Goal: Task Accomplishment & Management: Use online tool/utility

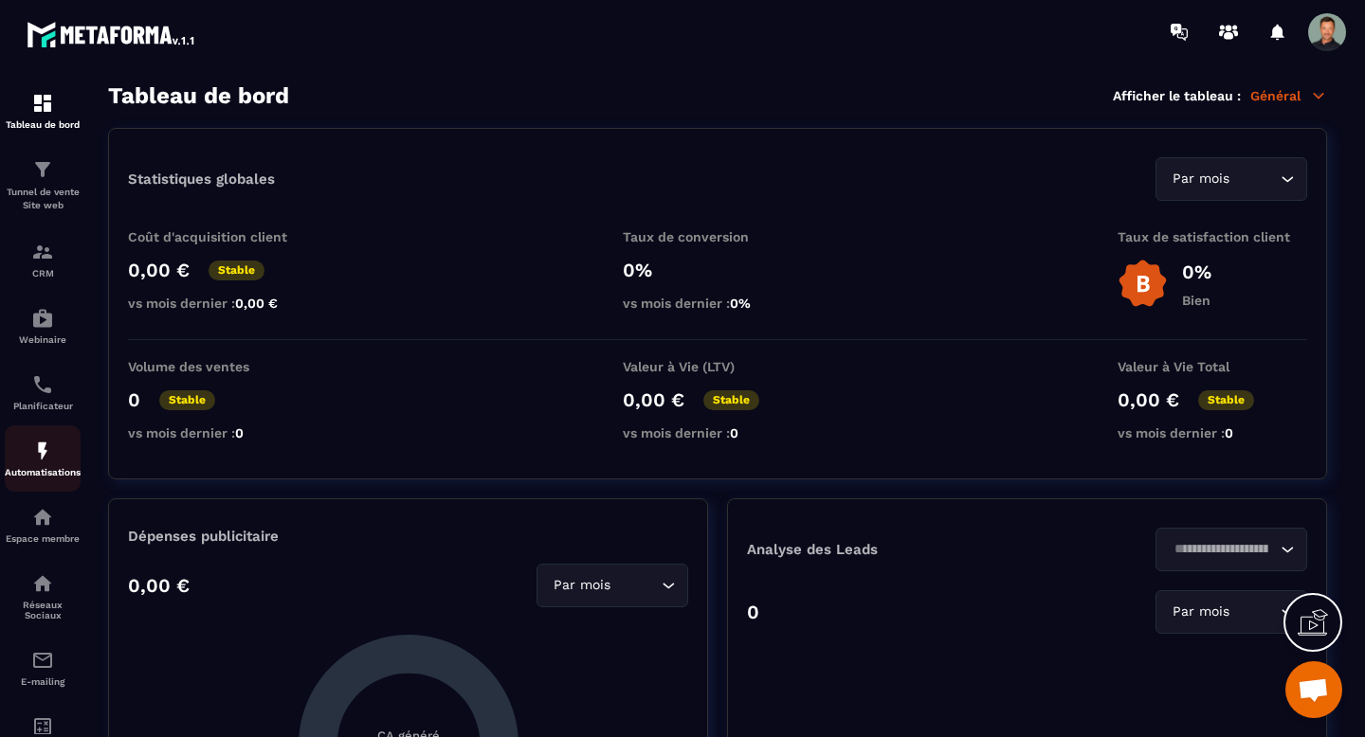
click at [43, 469] on div "Automatisations" at bounding box center [43, 459] width 76 height 38
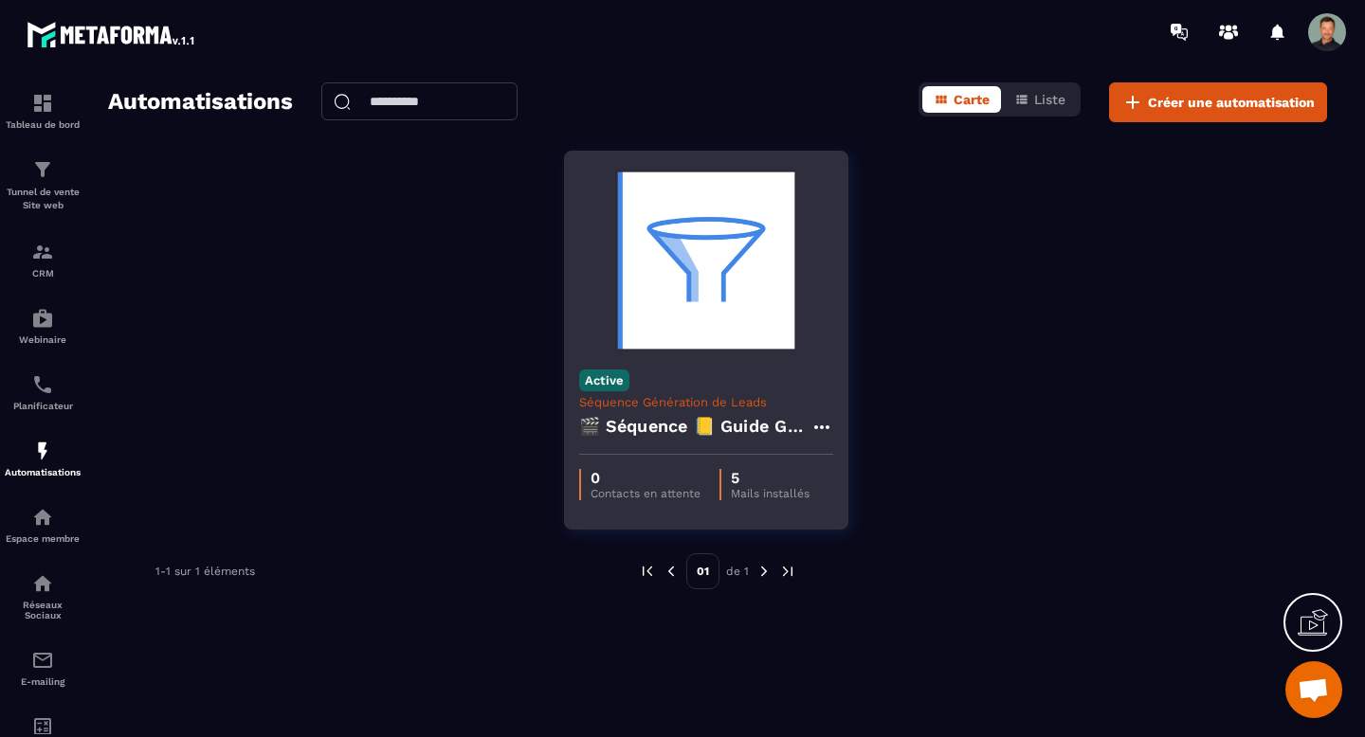
click at [745, 424] on h4 "🎬 Séquence 📒 Guide Gratuit “Renforcer votre centre” + Relances & Pré-offre" at bounding box center [694, 426] width 231 height 27
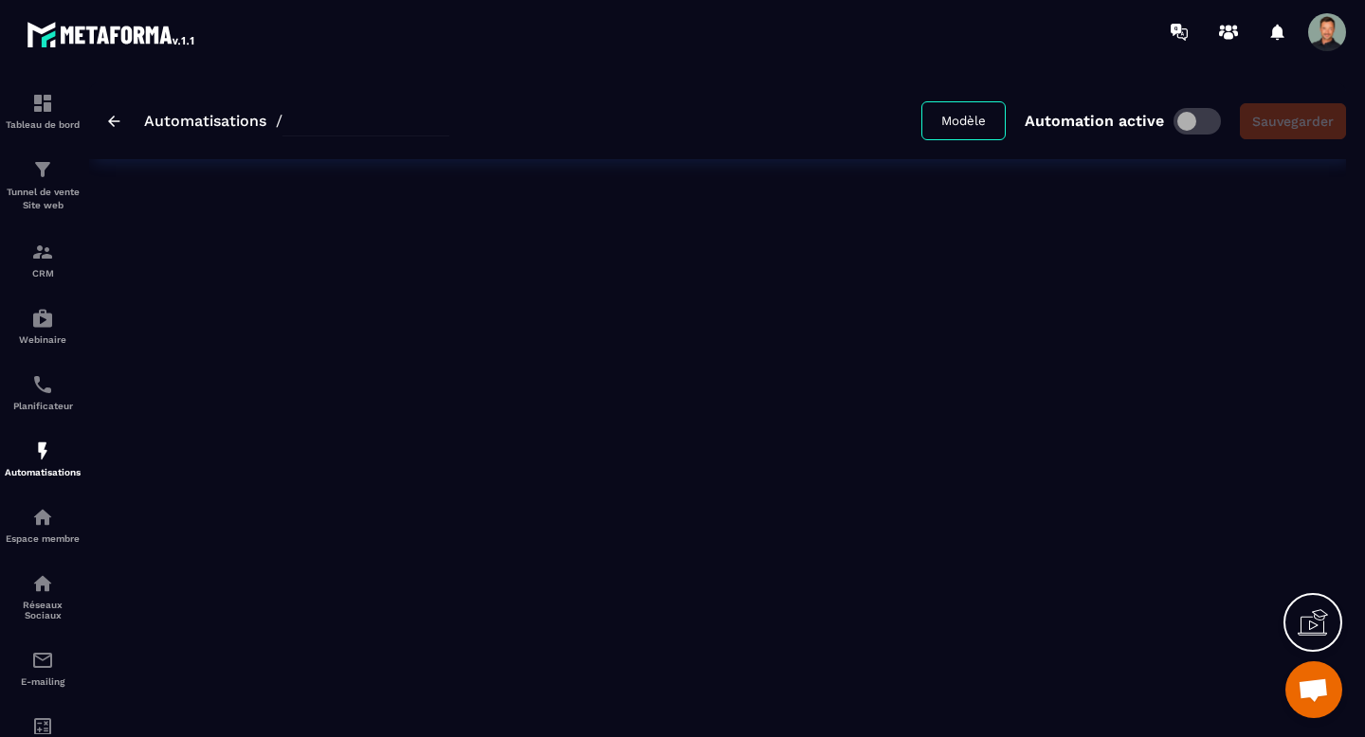
type input "**********"
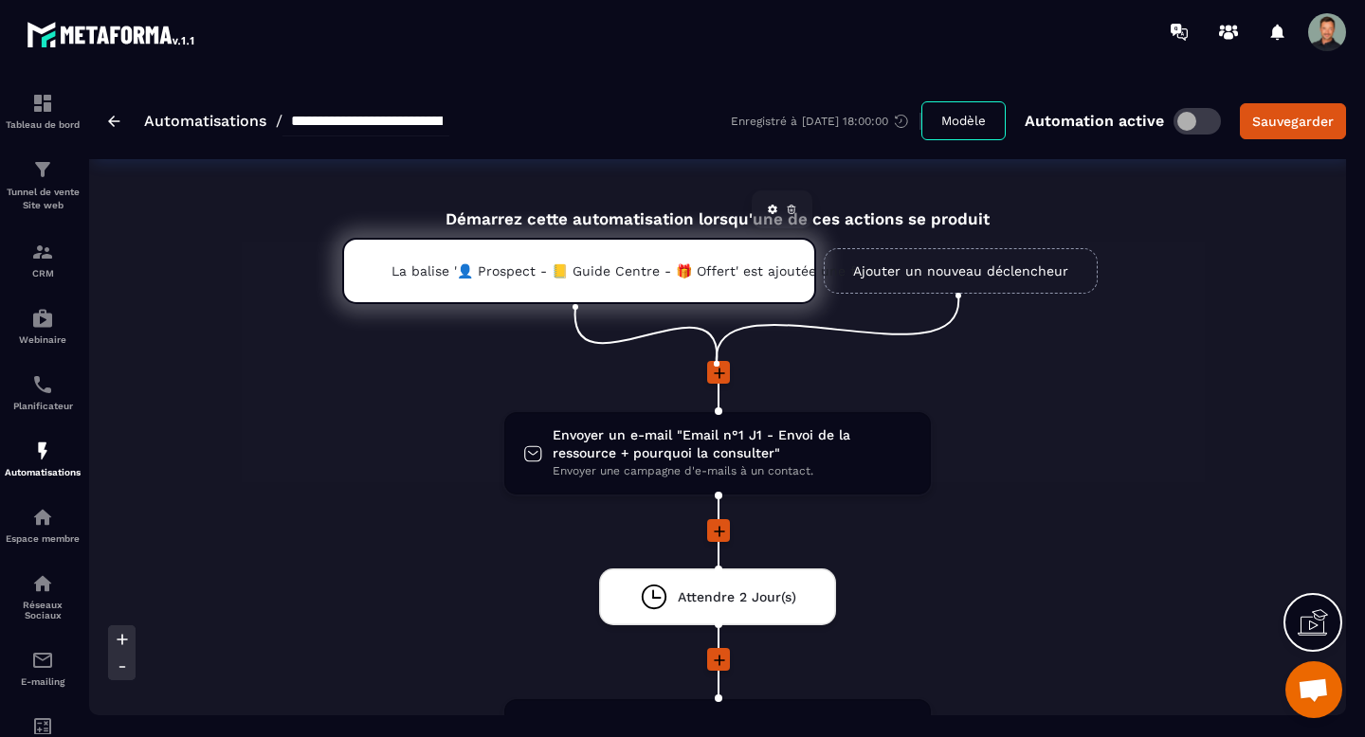
click at [588, 267] on p "La balise '👤 Prospect - 📒 Guide Centre - 🎁 Offert' est ajoutée une fois" at bounding box center [578, 270] width 375 height 15
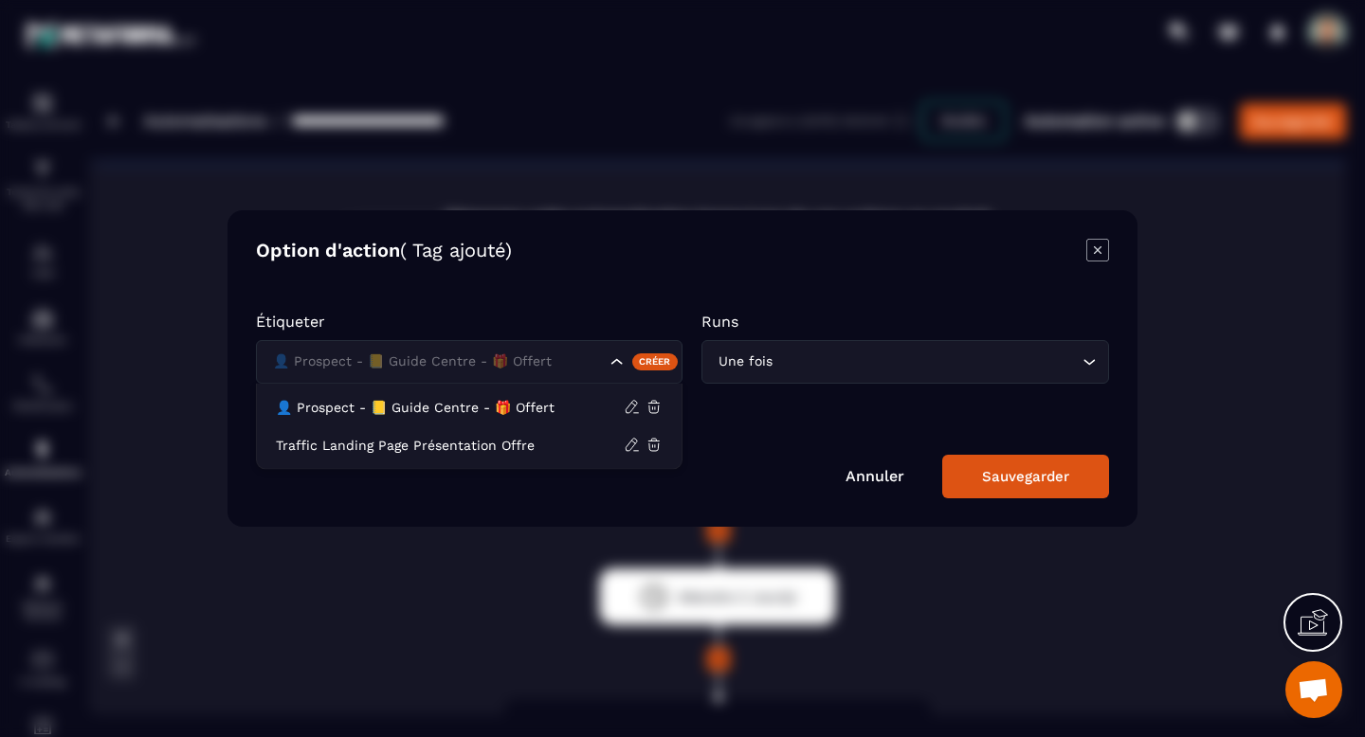
click at [621, 359] on icon "Search for option" at bounding box center [617, 362] width 19 height 19
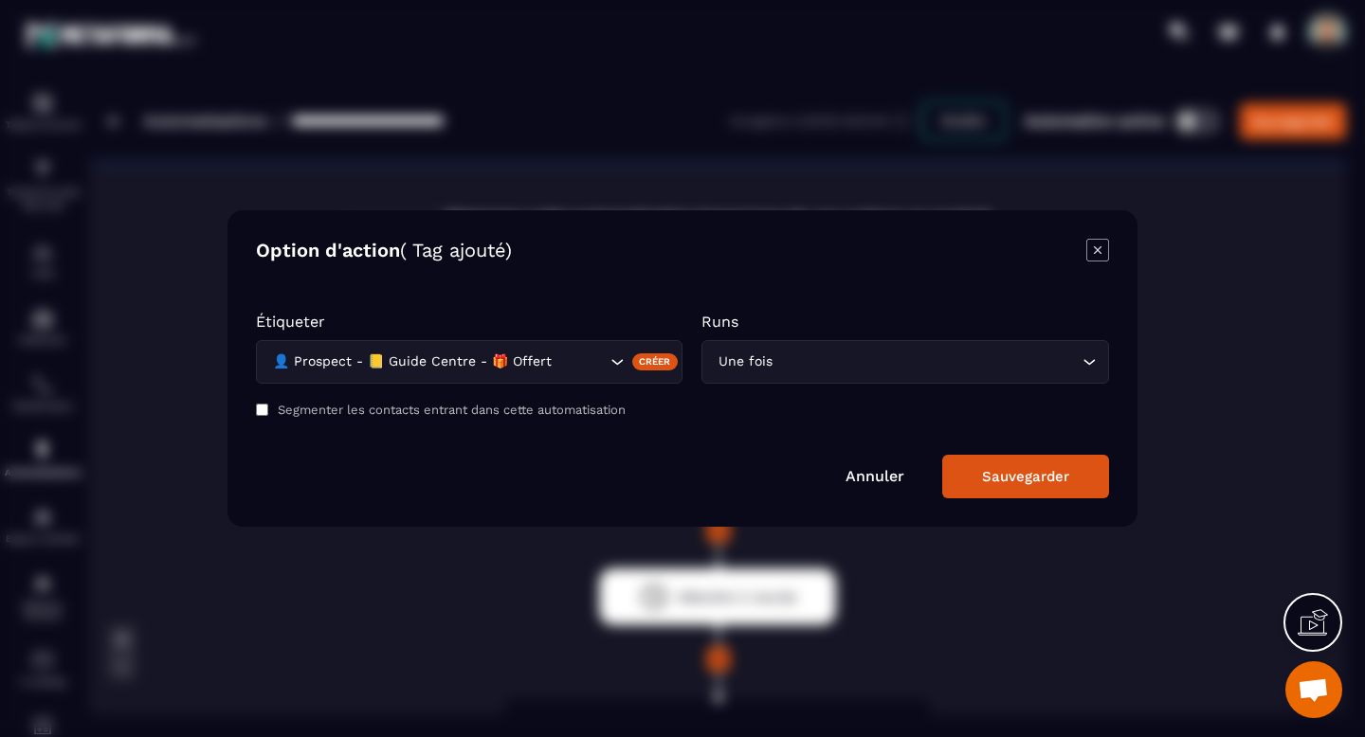
click at [618, 359] on icon "Search for option" at bounding box center [617, 362] width 19 height 19
click at [1100, 255] on icon "Modal window" at bounding box center [1097, 250] width 23 height 23
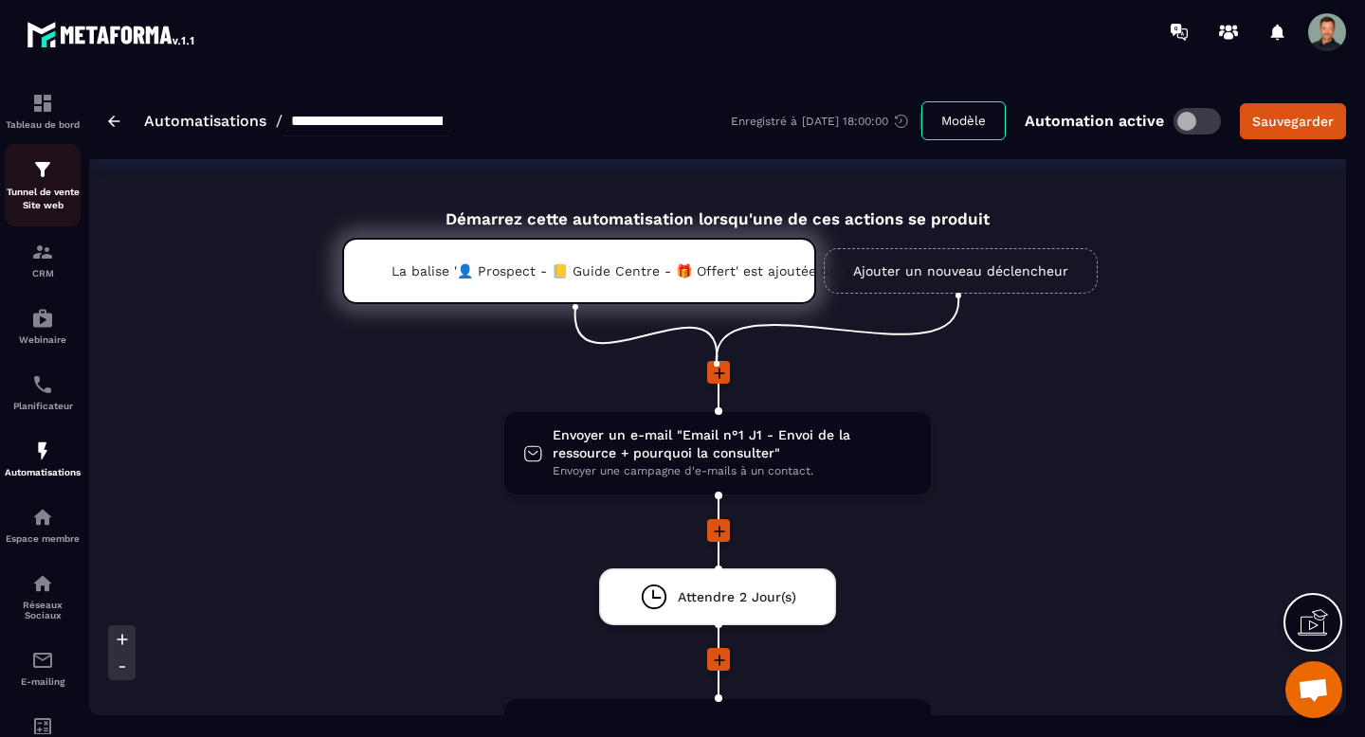
click at [38, 200] on p "Tunnel de vente Site web" at bounding box center [43, 199] width 76 height 27
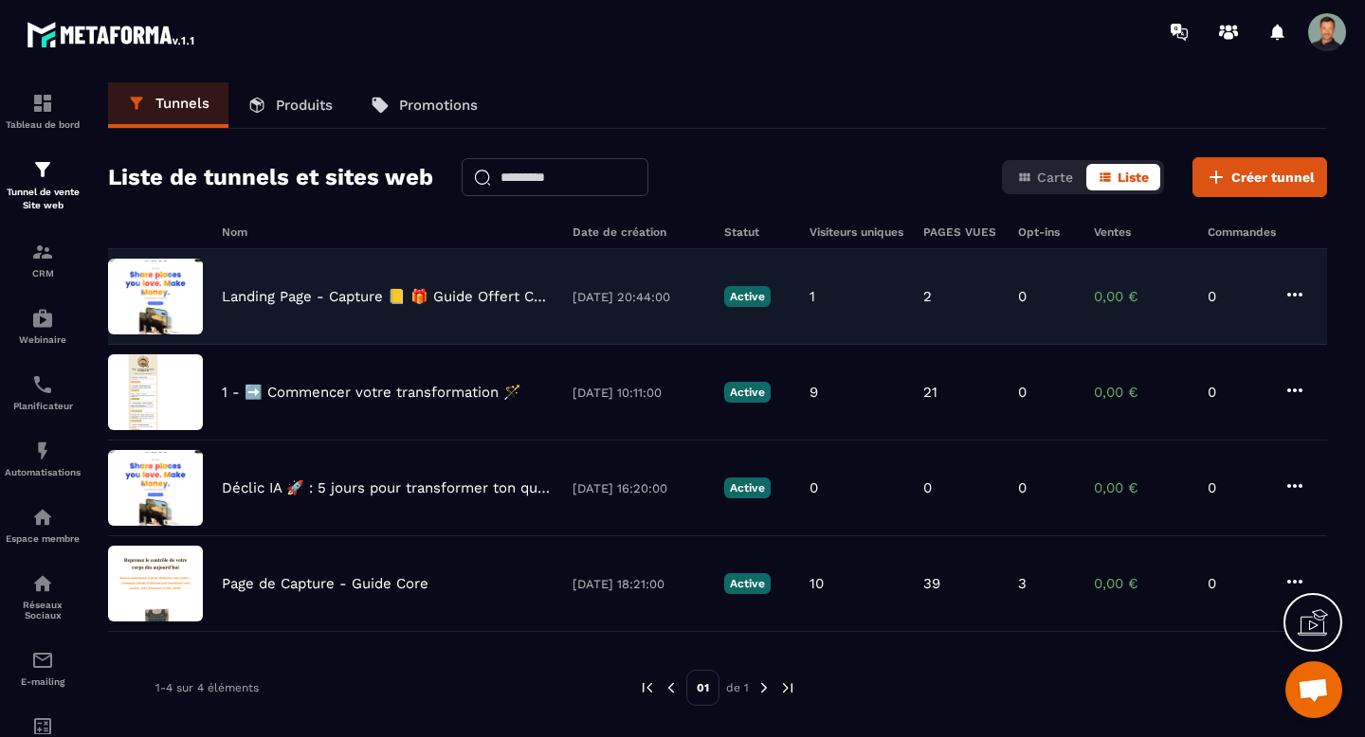
click at [473, 302] on p "Landing Page - Capture 📒 🎁 Guide Offert Core" at bounding box center [388, 296] width 332 height 17
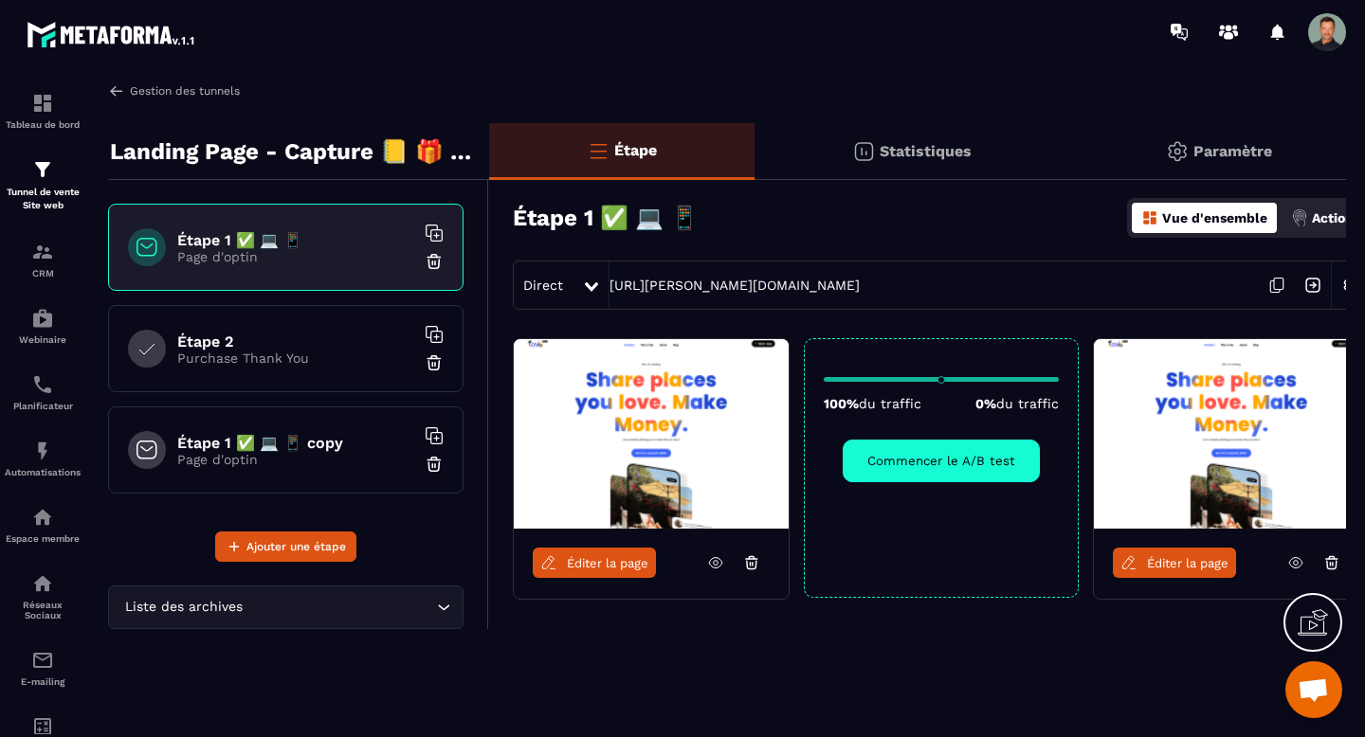
click at [120, 87] on img at bounding box center [116, 90] width 17 height 17
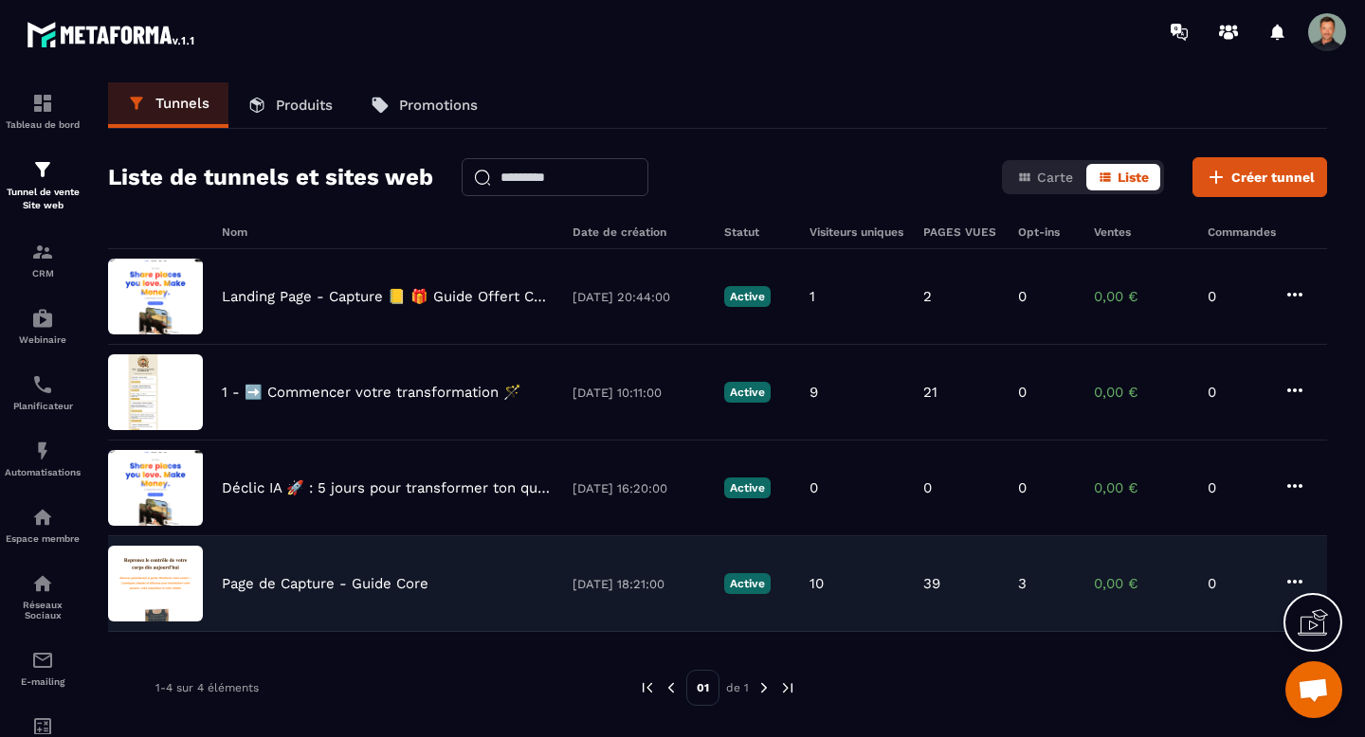
click at [392, 572] on div "Page de Capture - Guide Core [DATE] 18:21:00 Active 10 39 3 0,00 € 0" at bounding box center [717, 584] width 1219 height 96
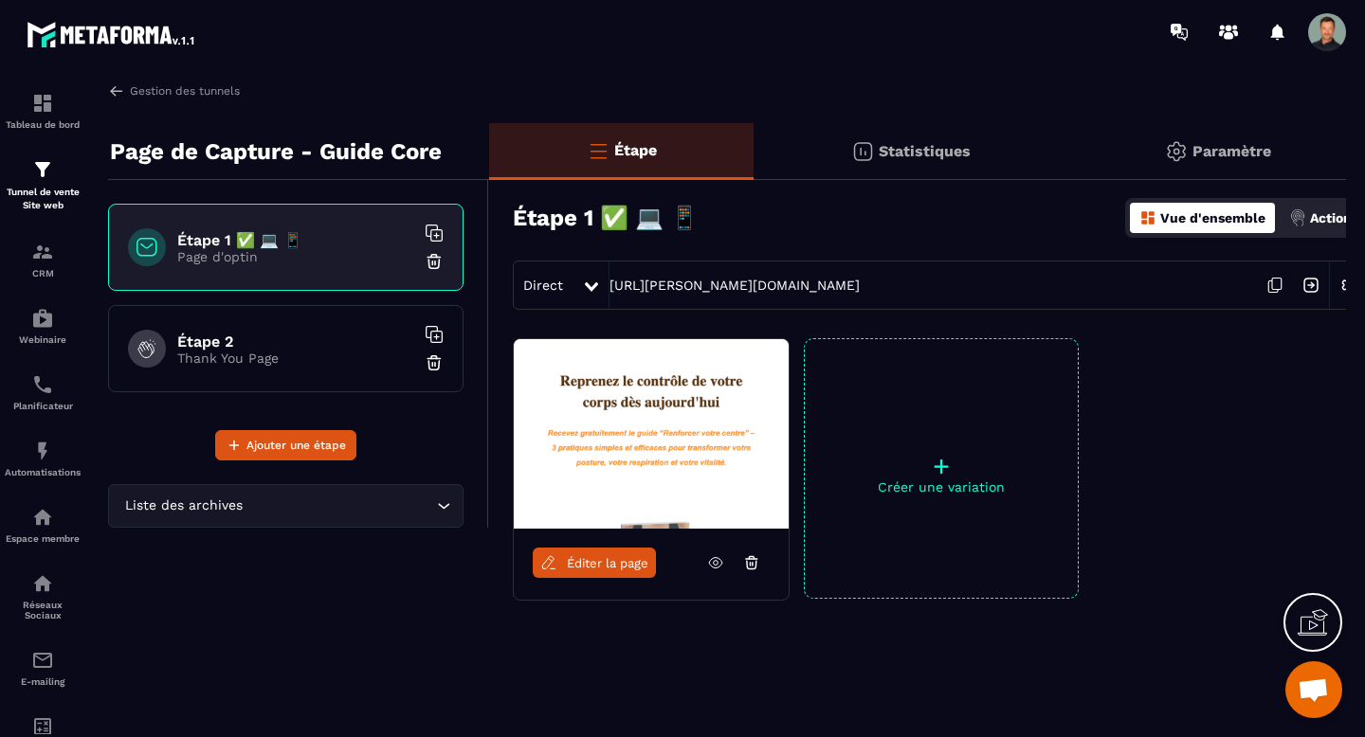
click at [1314, 225] on p "Actions" at bounding box center [1334, 217] width 48 height 15
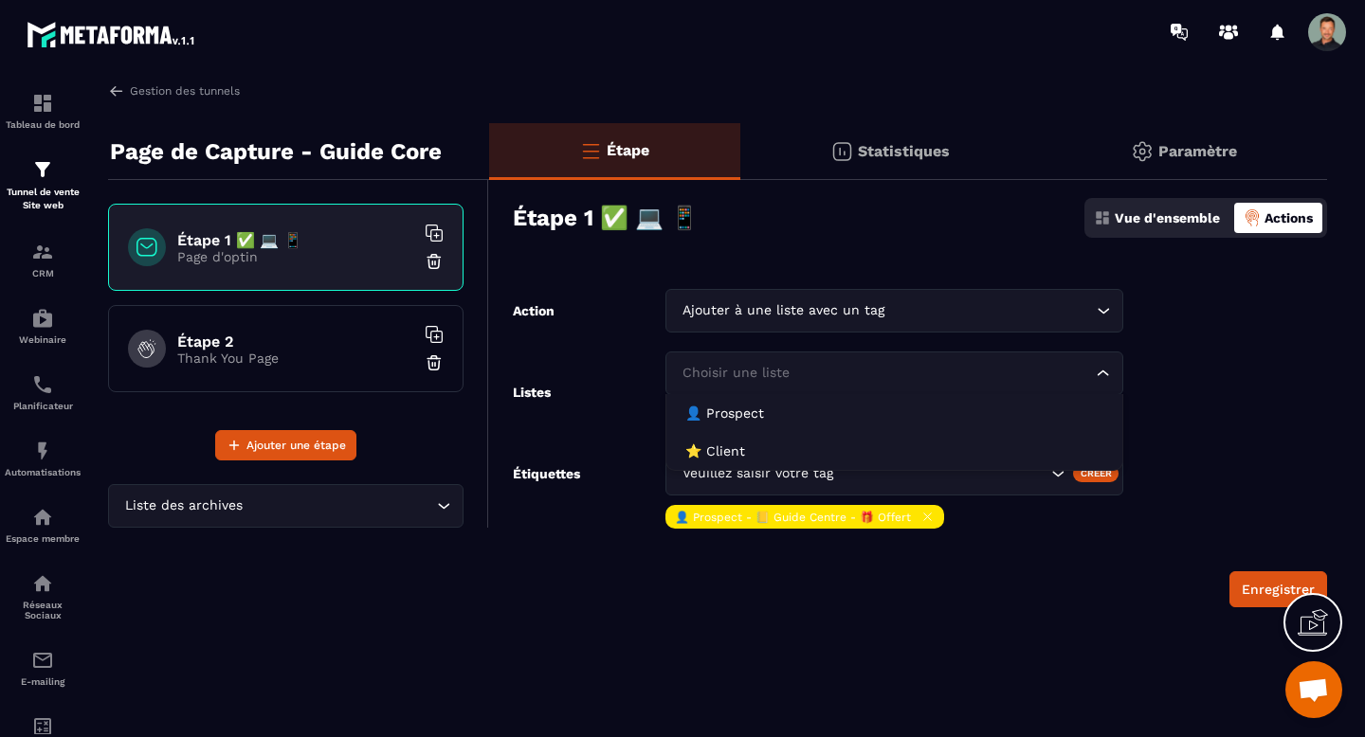
click at [1105, 377] on icon "Search for option" at bounding box center [1103, 373] width 19 height 19
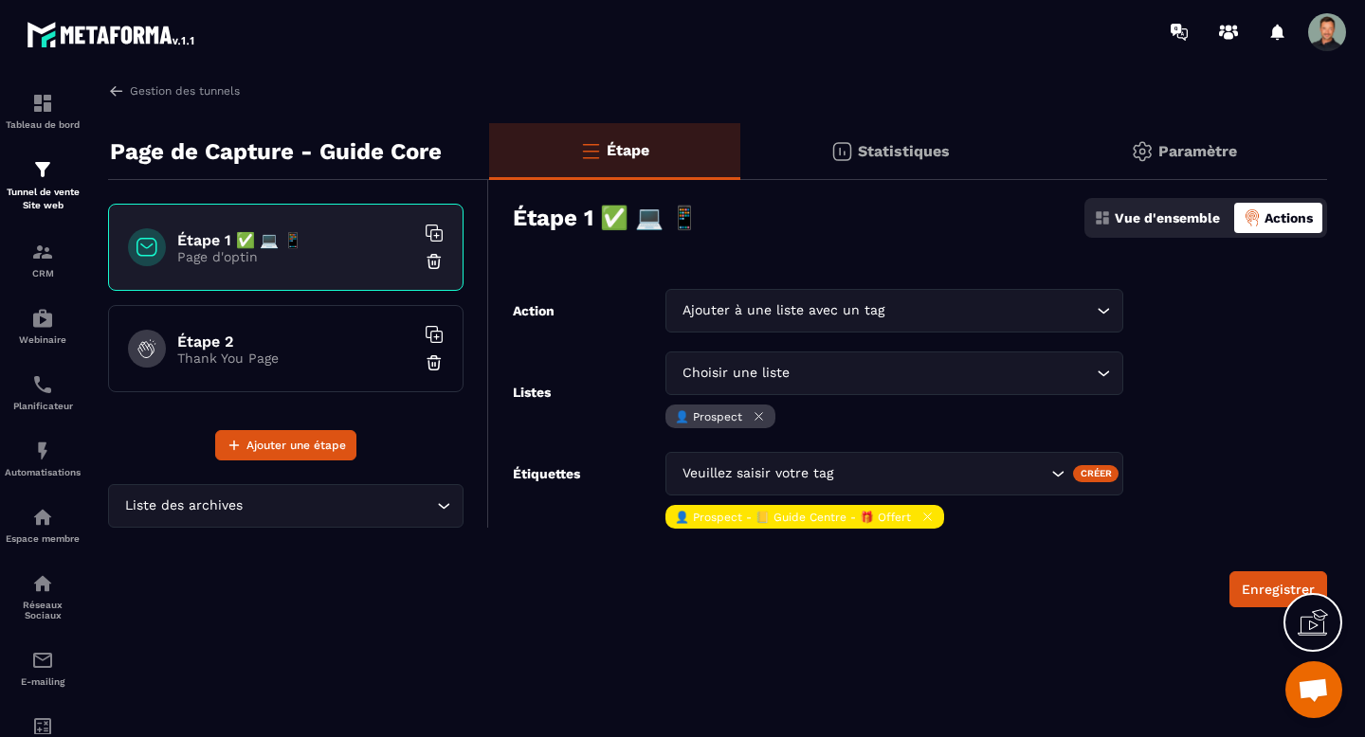
click at [1105, 377] on icon "Search for option" at bounding box center [1103, 373] width 19 height 19
click at [1210, 363] on form "Action Ajouter à une liste avec un tag Loading... Listes Choisir une liste Load…" at bounding box center [908, 448] width 838 height 318
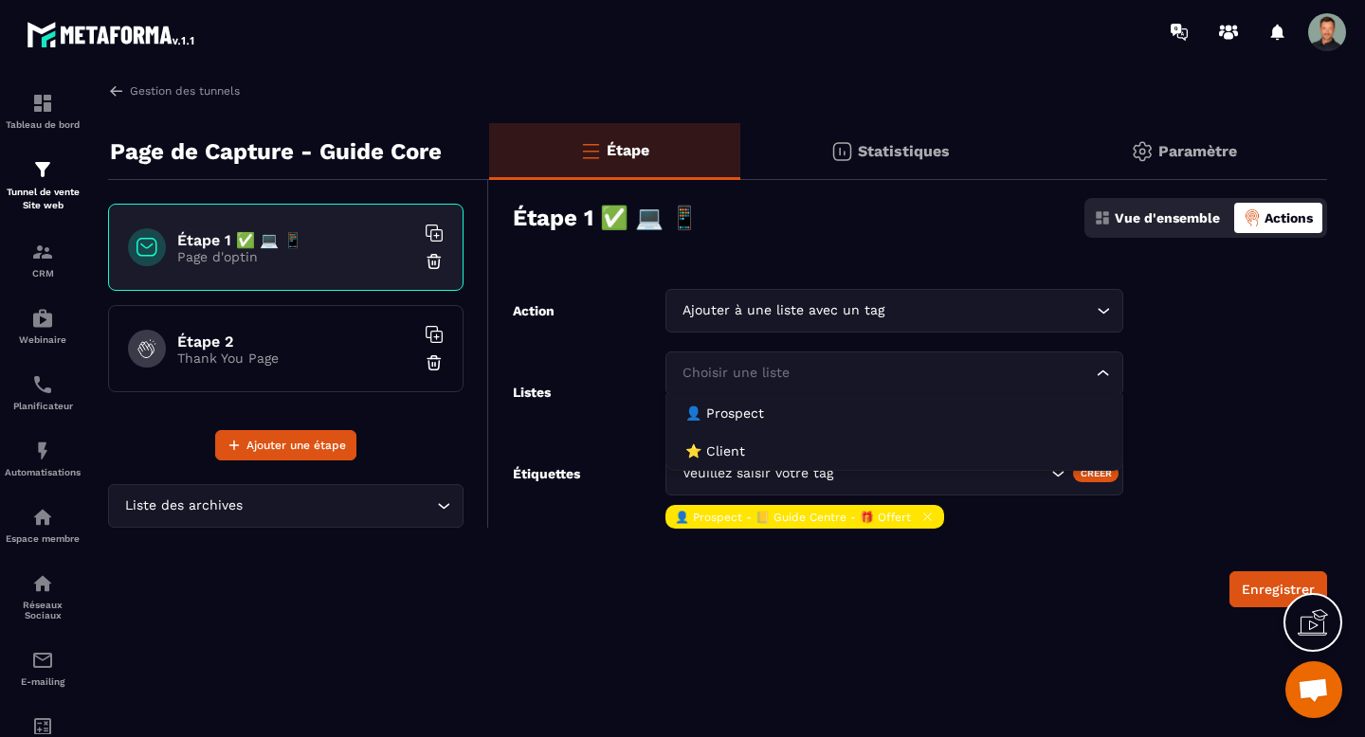
click at [1105, 365] on icon "Search for option" at bounding box center [1103, 373] width 19 height 19
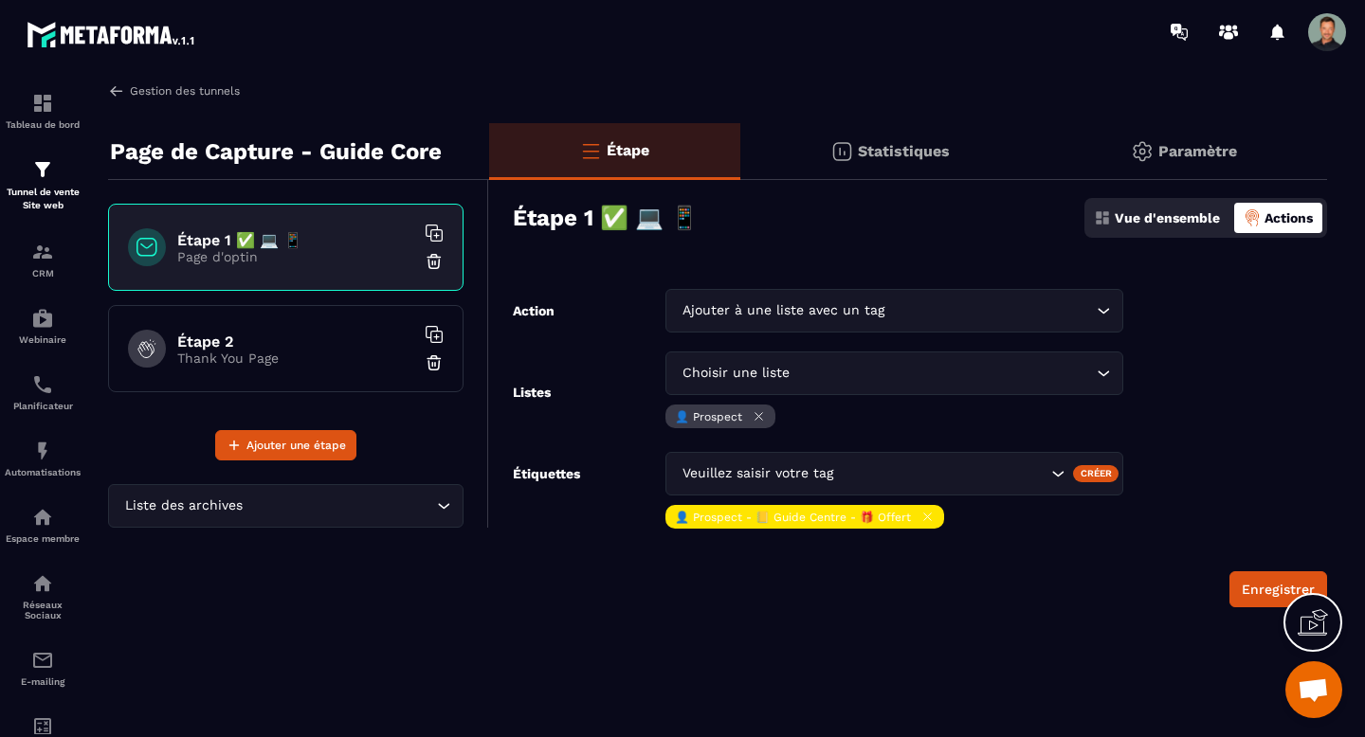
click at [111, 93] on img at bounding box center [116, 90] width 17 height 17
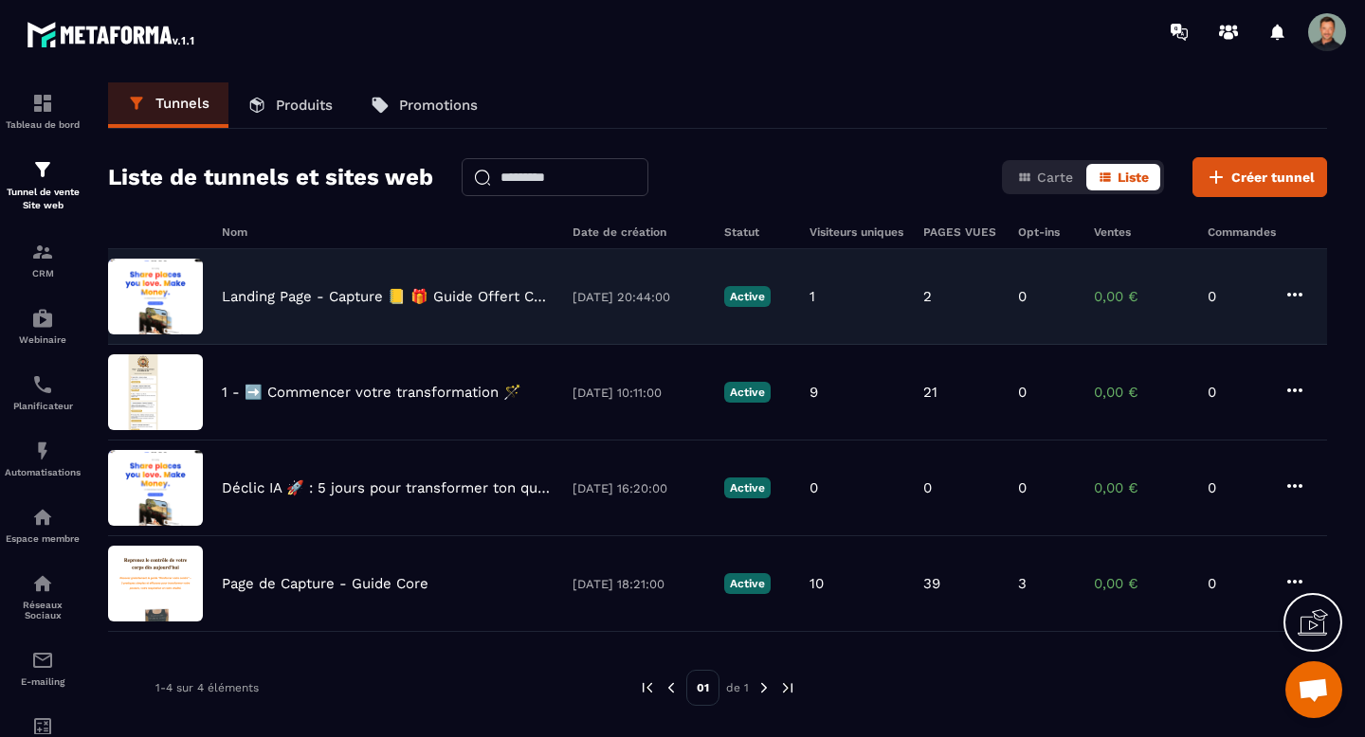
click at [1294, 299] on icon at bounding box center [1294, 294] width 23 height 23
click at [1307, 400] on icon "button" at bounding box center [1310, 401] width 17 height 17
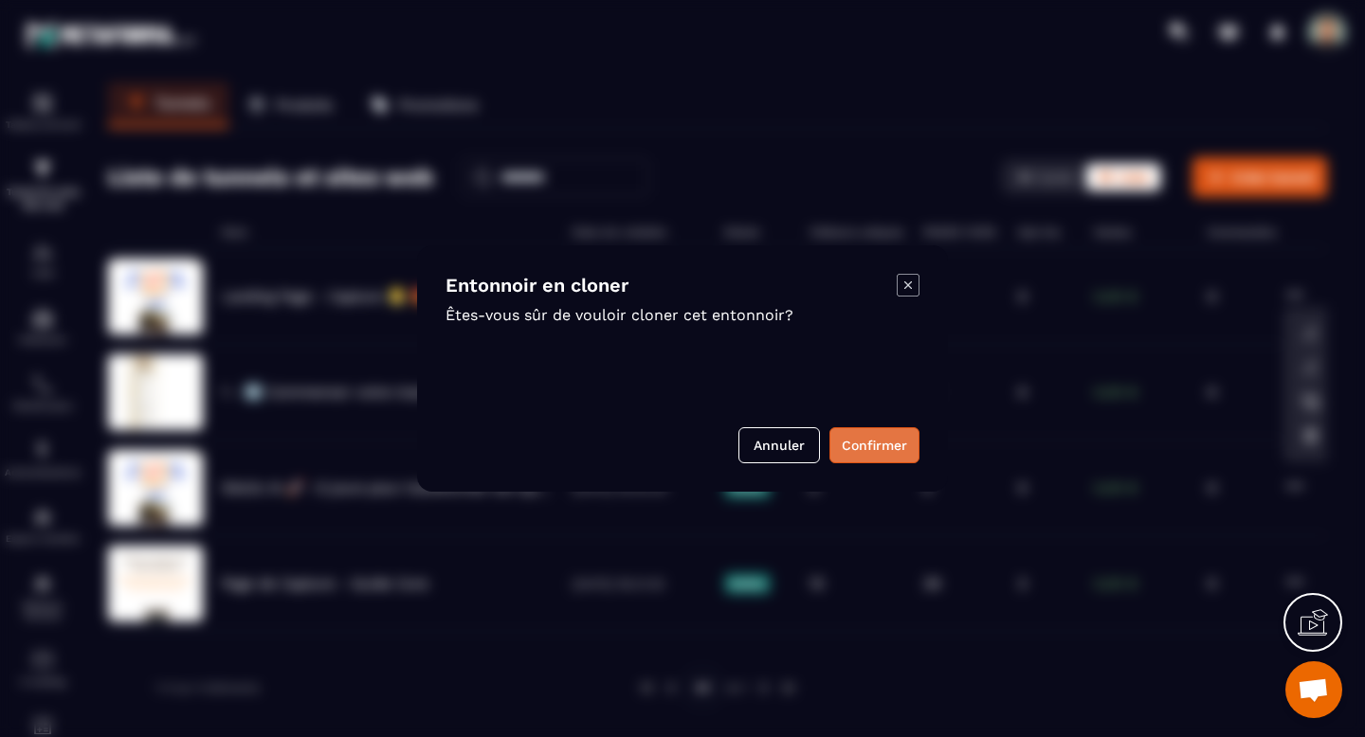
click at [854, 443] on button "Confirmer" at bounding box center [874, 445] width 90 height 36
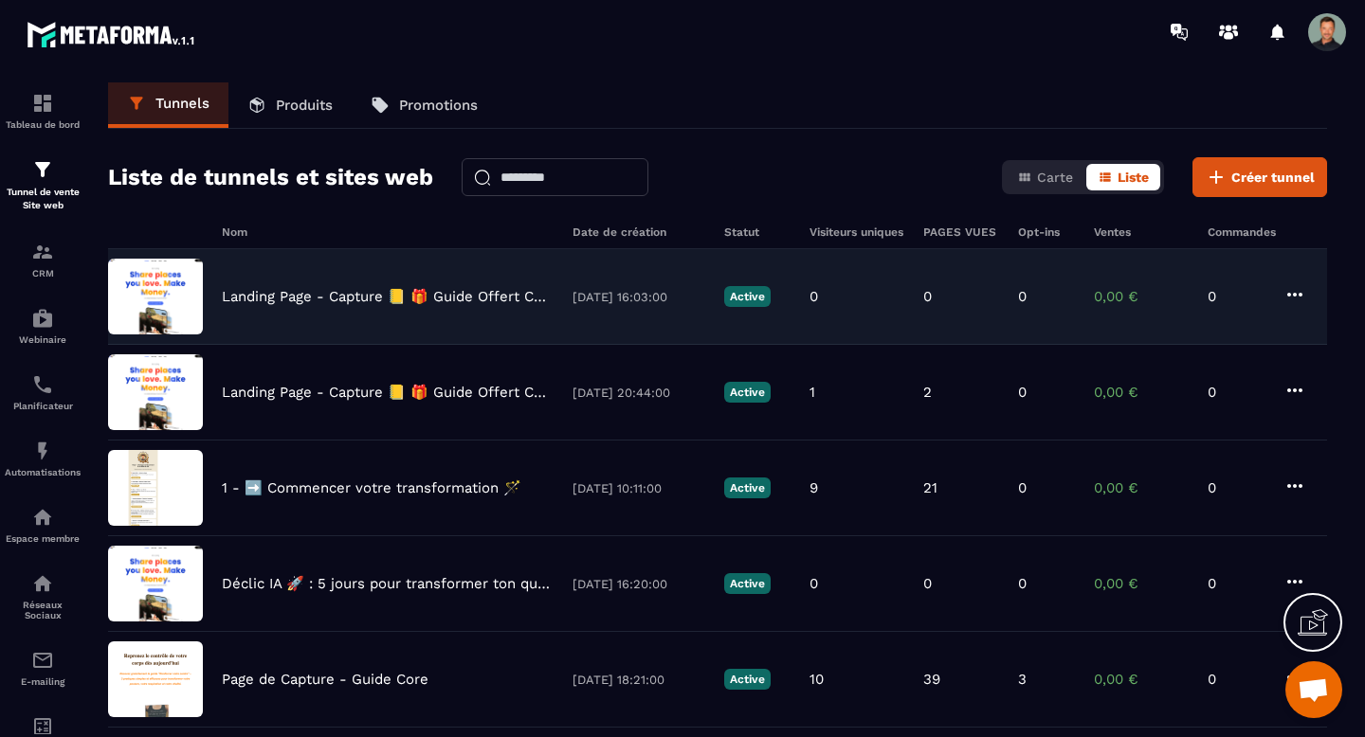
click at [421, 292] on p "Landing Page - Capture 📒 🎁 Guide Offert Core - Copy" at bounding box center [388, 296] width 332 height 17
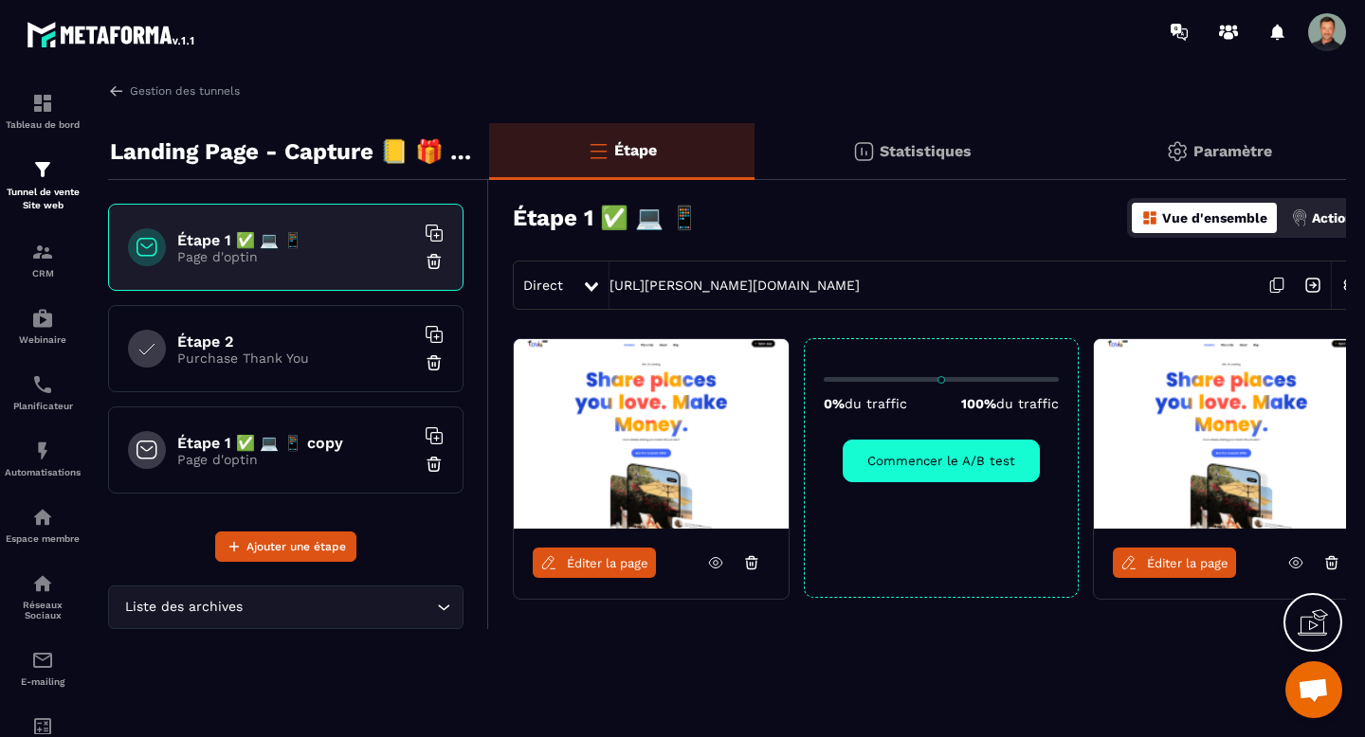
click at [1308, 220] on div "Actions" at bounding box center [1325, 218] width 79 height 30
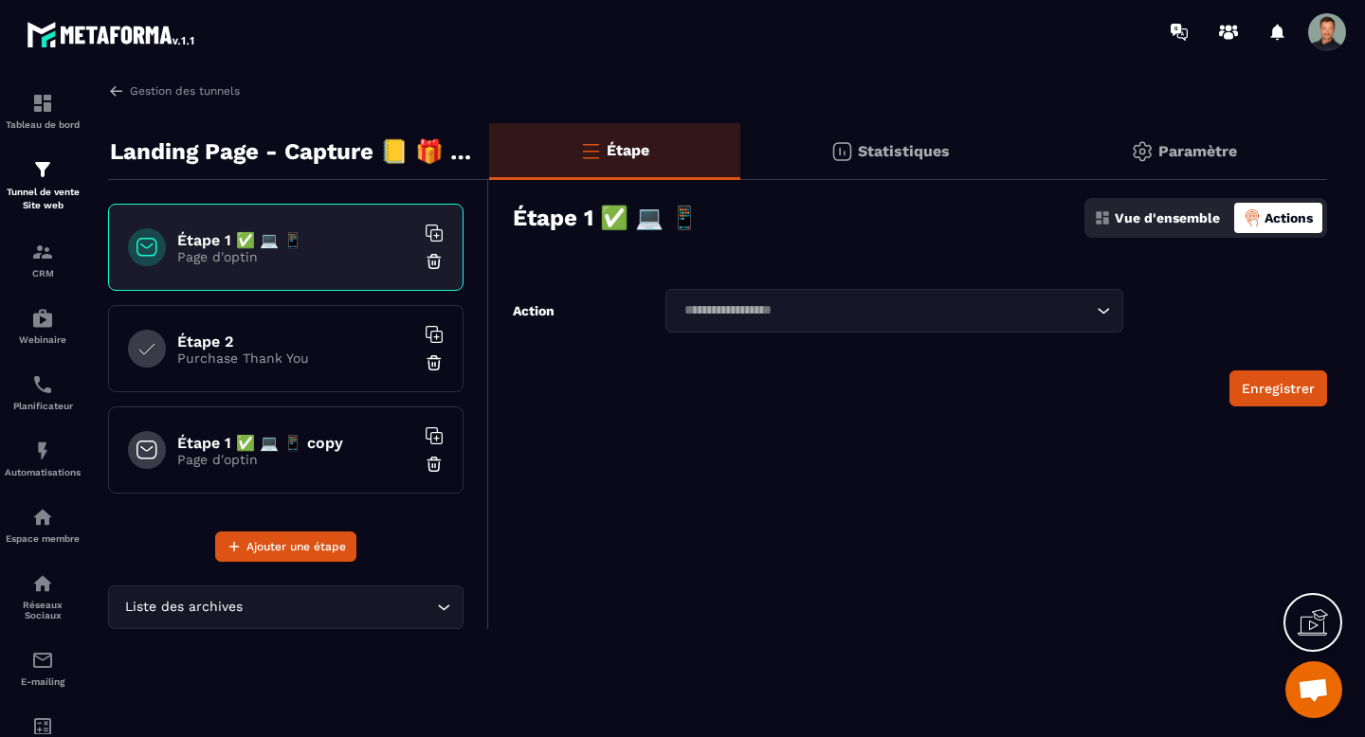
click at [1124, 284] on div "Étape Statistiques Paramètre Étape 1 ✅ 💻 📱 Vue d'ensemble Actions Action Loadin…" at bounding box center [908, 376] width 838 height 506
click at [1110, 306] on icon "Search for option" at bounding box center [1103, 310] width 19 height 19
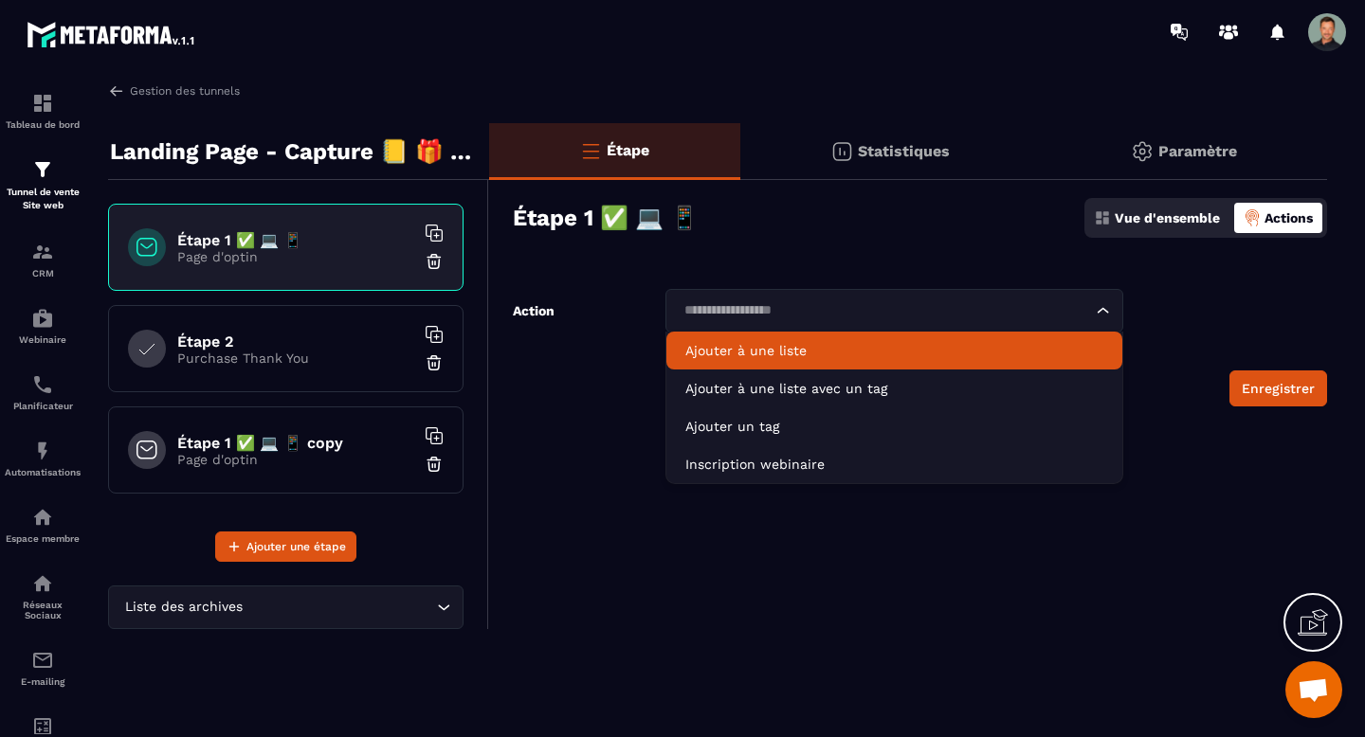
click at [928, 341] on p "Ajouter à une liste" at bounding box center [894, 350] width 418 height 19
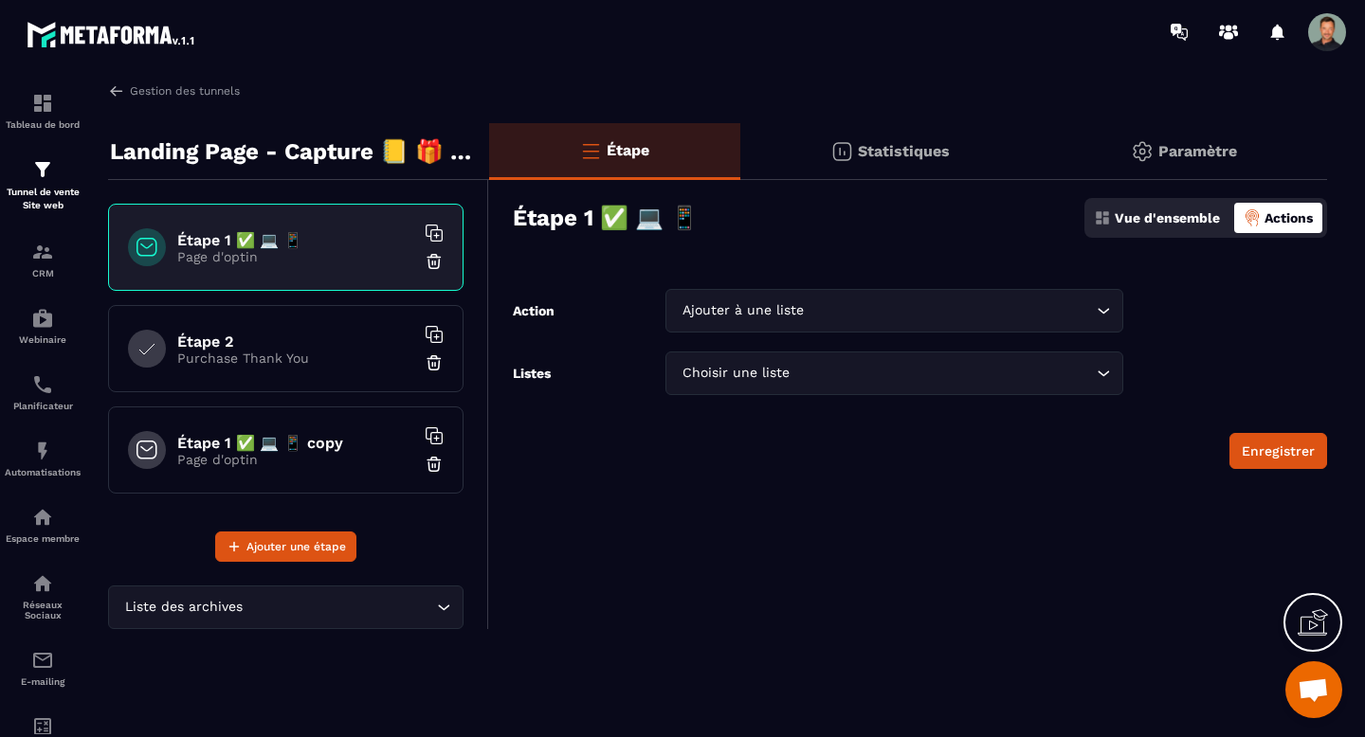
click at [887, 372] on input "Search for option" at bounding box center [942, 373] width 299 height 21
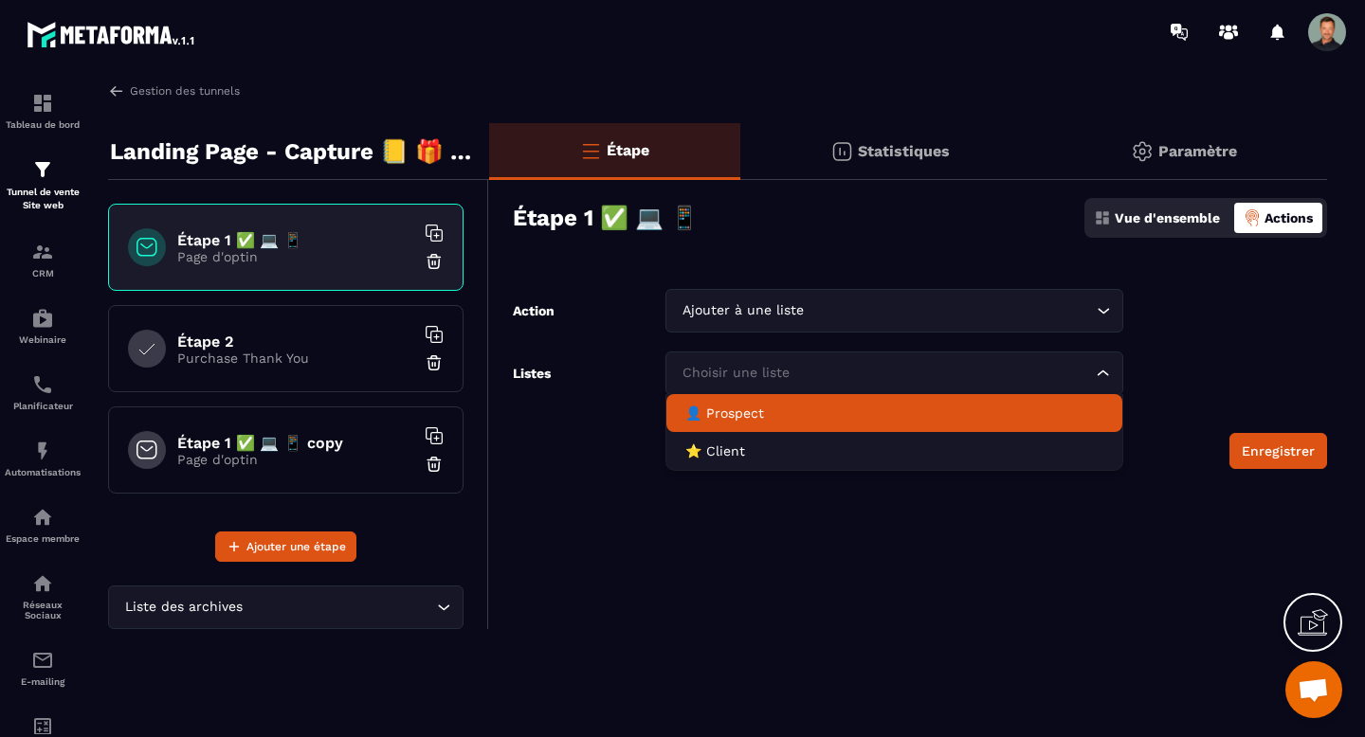
click at [827, 414] on p "👤 Prospect" at bounding box center [894, 413] width 418 height 19
click at [1101, 375] on icon "Search for option" at bounding box center [1103, 373] width 19 height 19
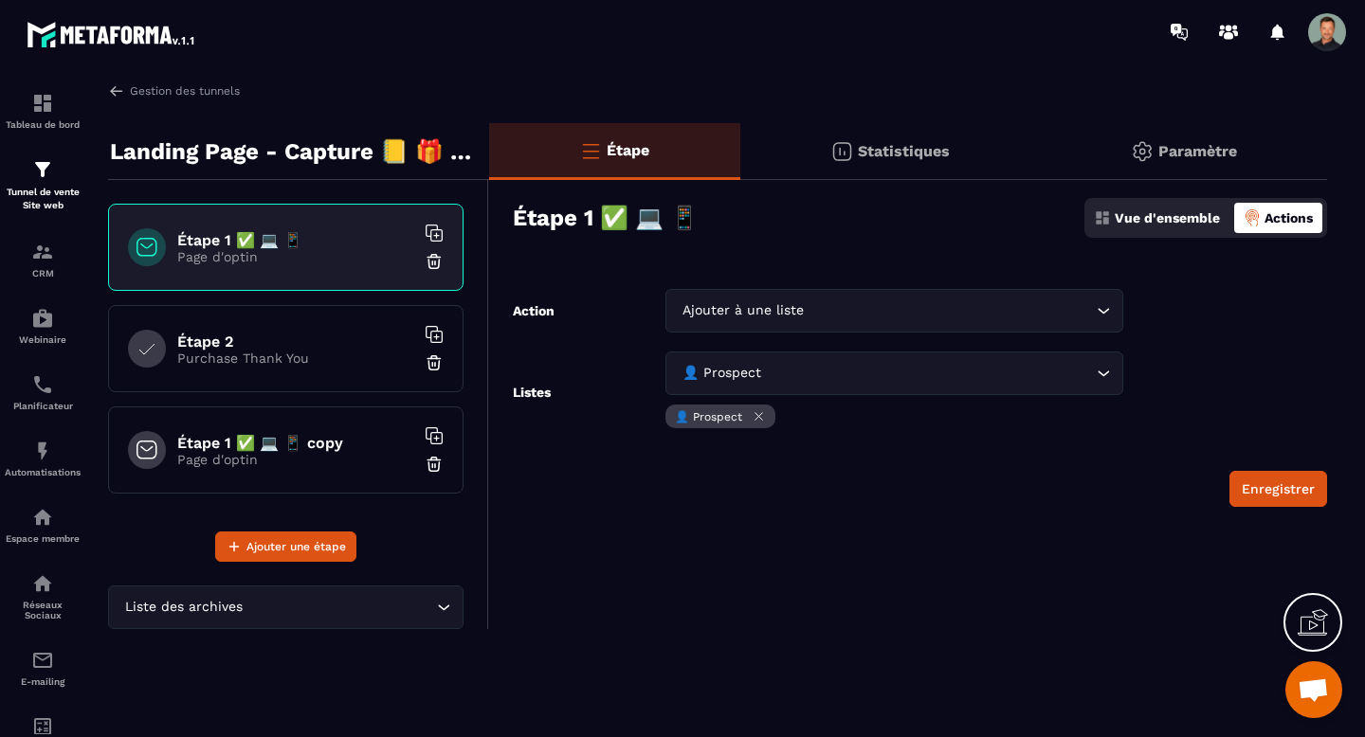
click at [1073, 414] on div "👤 Prospect" at bounding box center [894, 419] width 458 height 28
click at [1095, 305] on icon "Search for option" at bounding box center [1103, 310] width 19 height 19
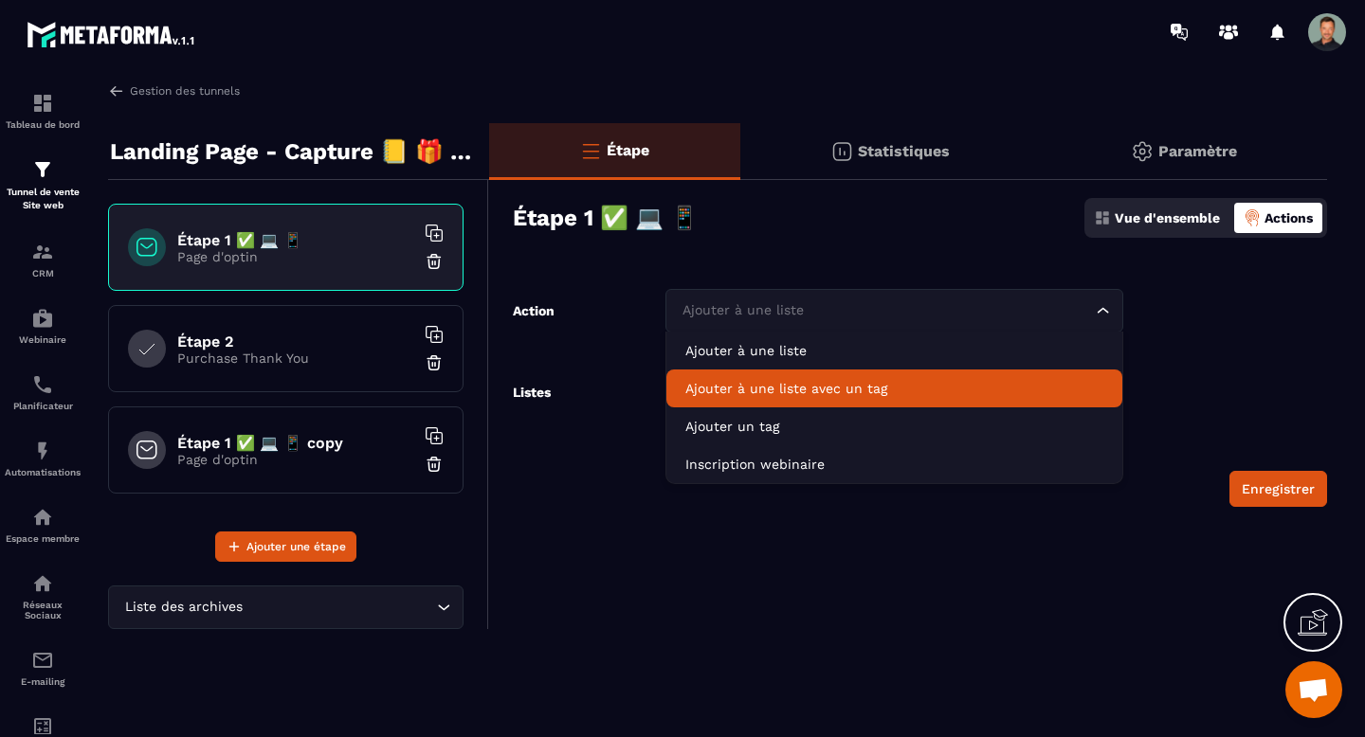
click at [876, 375] on li "Ajouter à une liste avec un tag" at bounding box center [894, 389] width 456 height 38
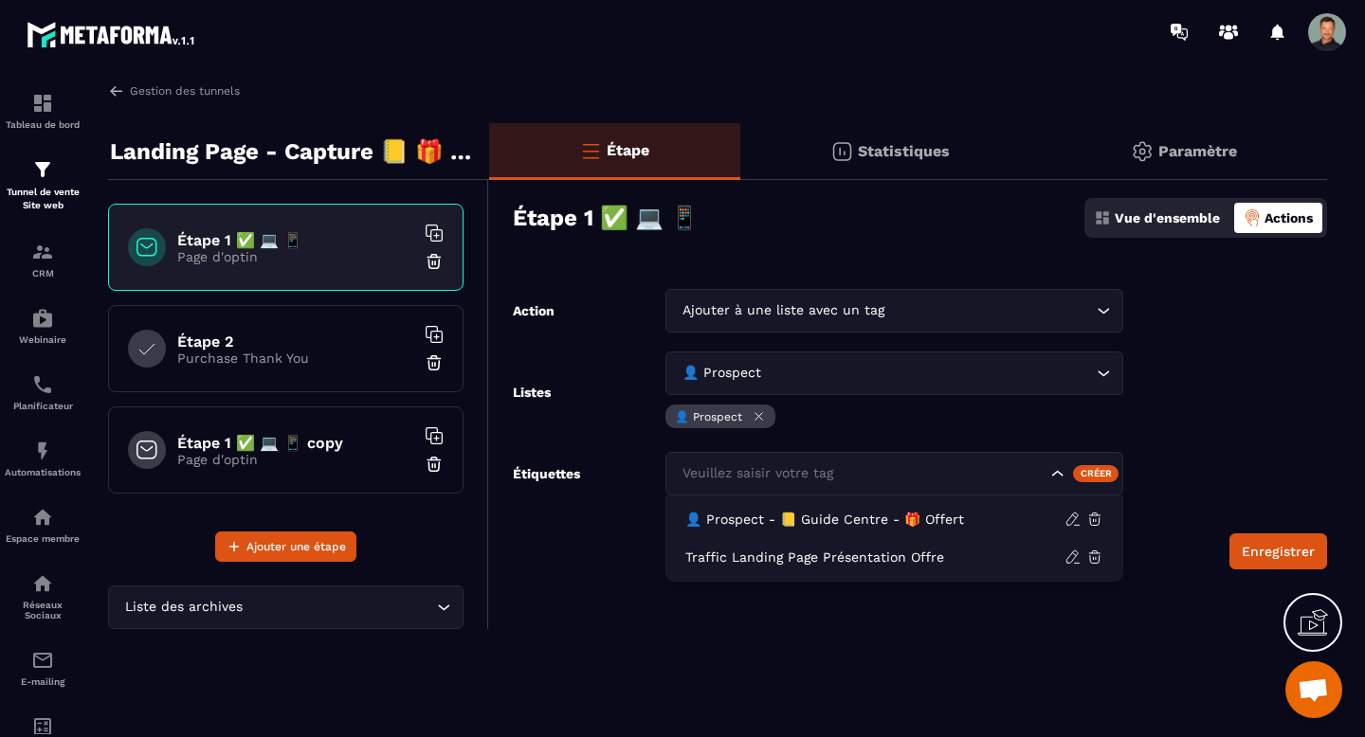
click at [1056, 477] on icon "Search for option" at bounding box center [1057, 473] width 19 height 19
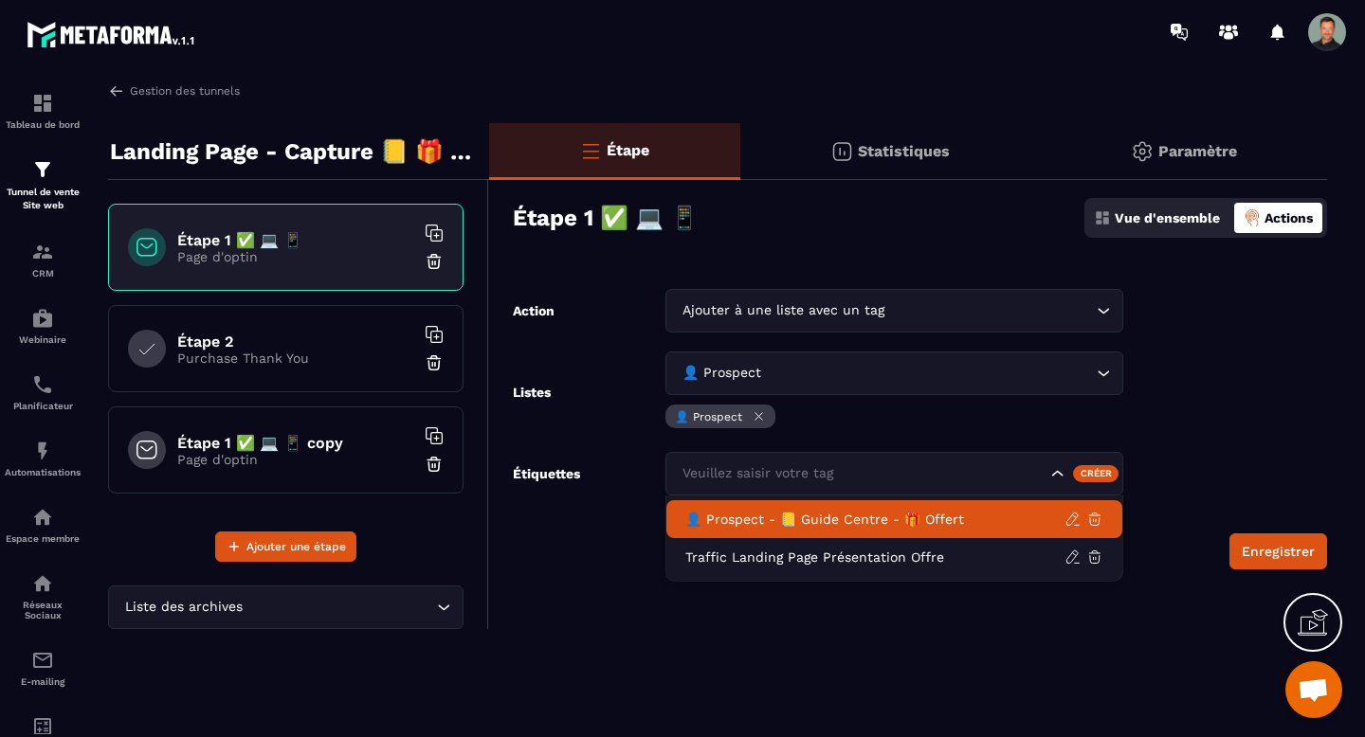
click at [883, 513] on p "👤 Prospect - 📒 Guide Centre - 🎁 Offert" at bounding box center [874, 519] width 379 height 19
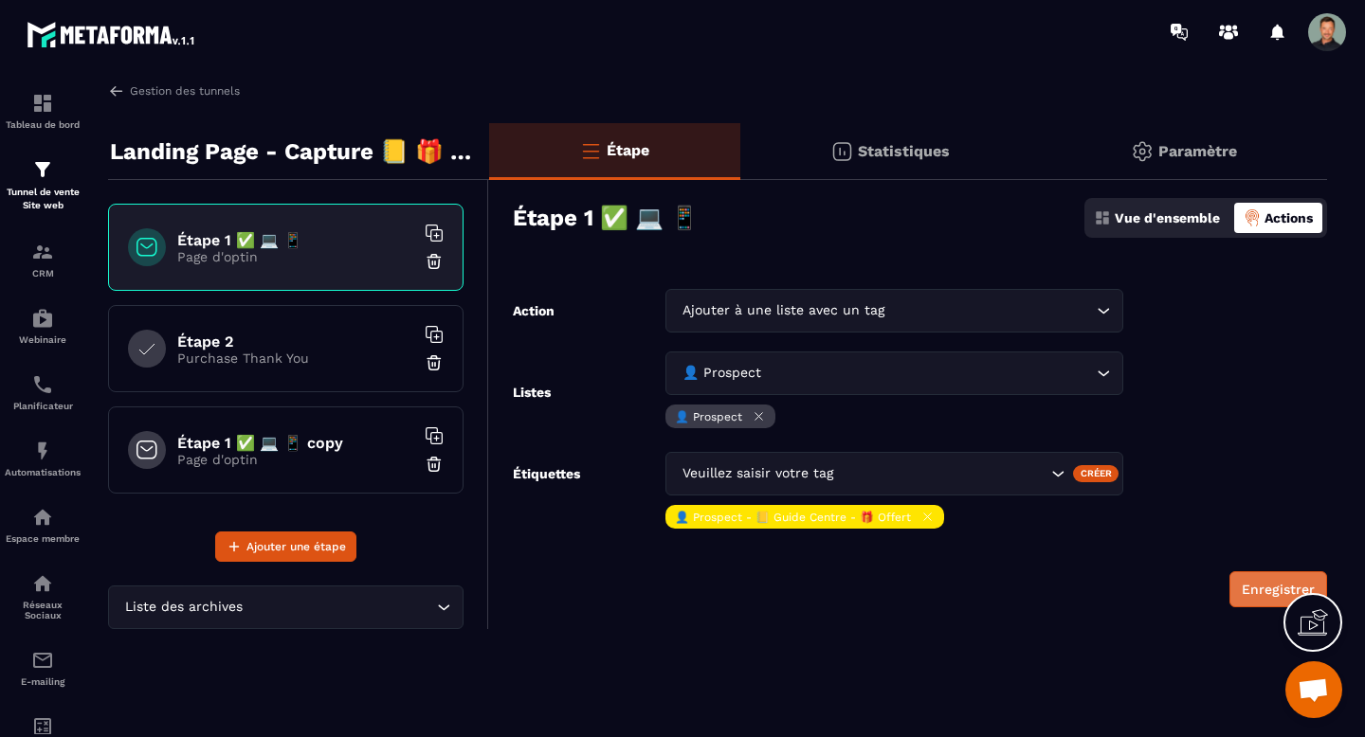
click at [1251, 590] on button "Enregistrer" at bounding box center [1278, 590] width 98 height 36
click at [344, 368] on div "Étape 2 Purchase Thank You" at bounding box center [285, 348] width 355 height 87
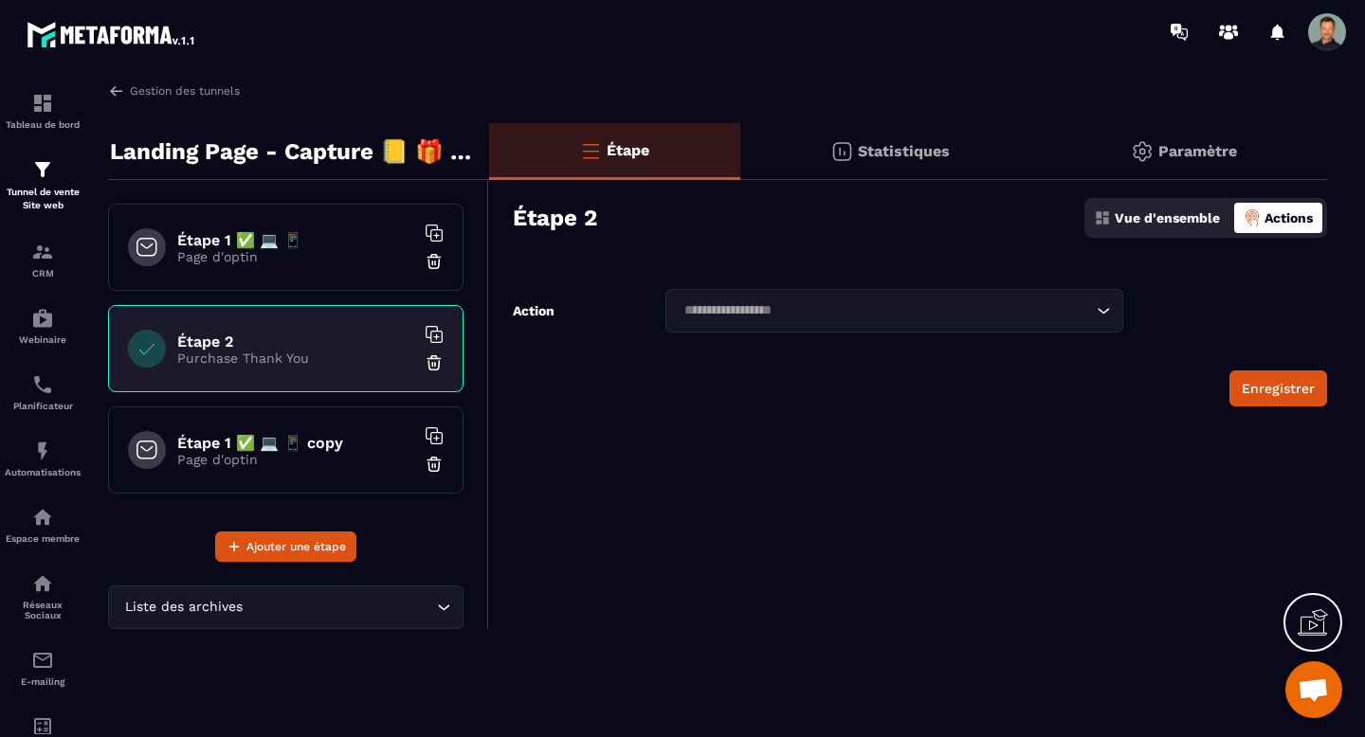
click at [434, 463] on img at bounding box center [434, 464] width 19 height 19
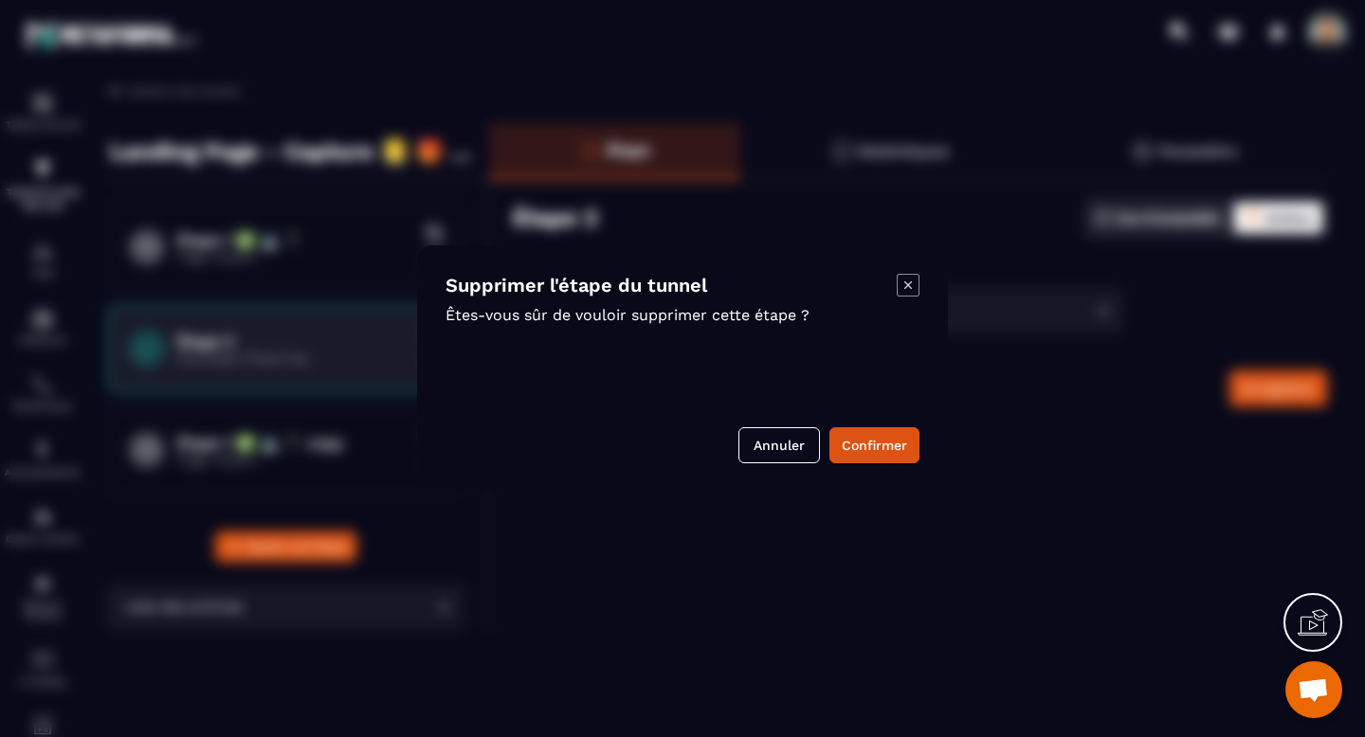
drag, startPoint x: 879, startPoint y: 454, endPoint x: 802, endPoint y: 339, distance: 138.0
click at [802, 339] on div "Supprimer l'étape du tunnel Êtes-vous sûr de vouloir supprimer cette étape ? An…" at bounding box center [682, 368] width 531 height 246
click at [903, 277] on icon "Modal window" at bounding box center [908, 285] width 23 height 23
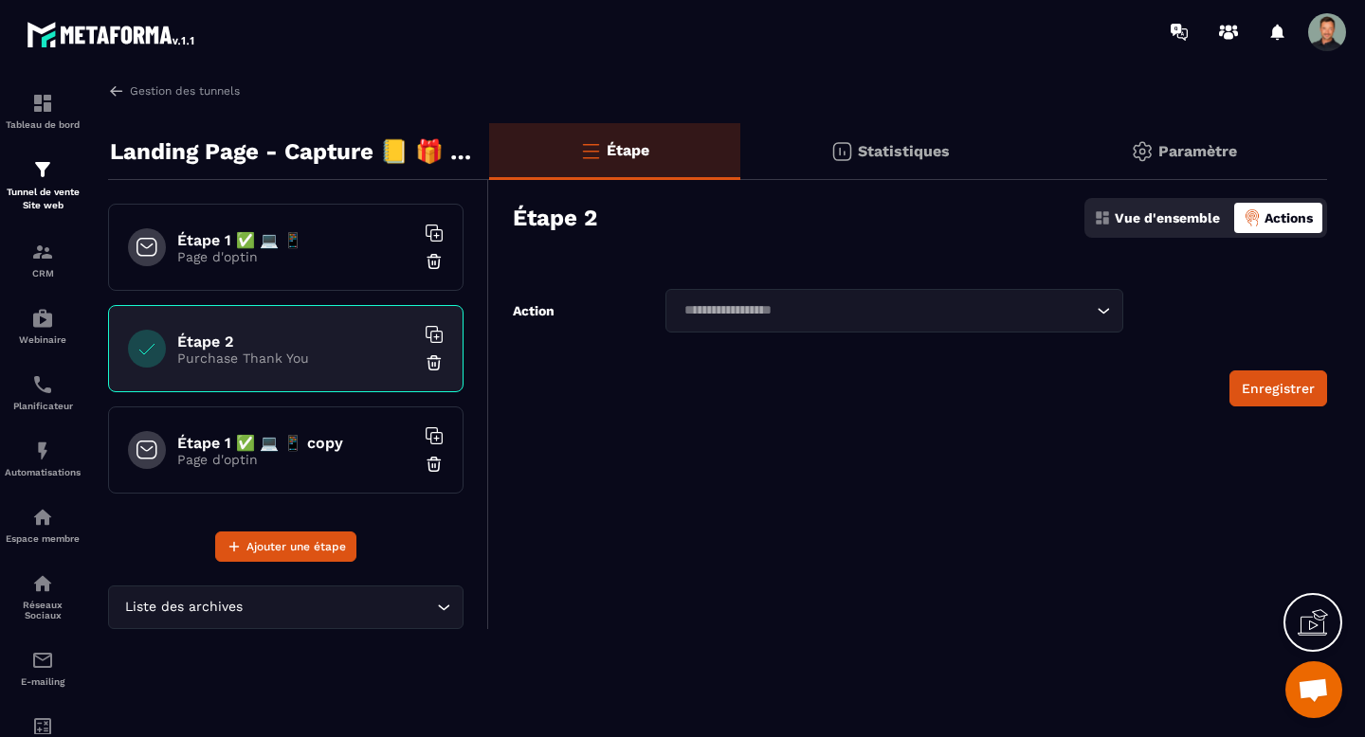
click at [267, 246] on h6 "Étape 1 ✅ 💻 📱" at bounding box center [295, 240] width 237 height 18
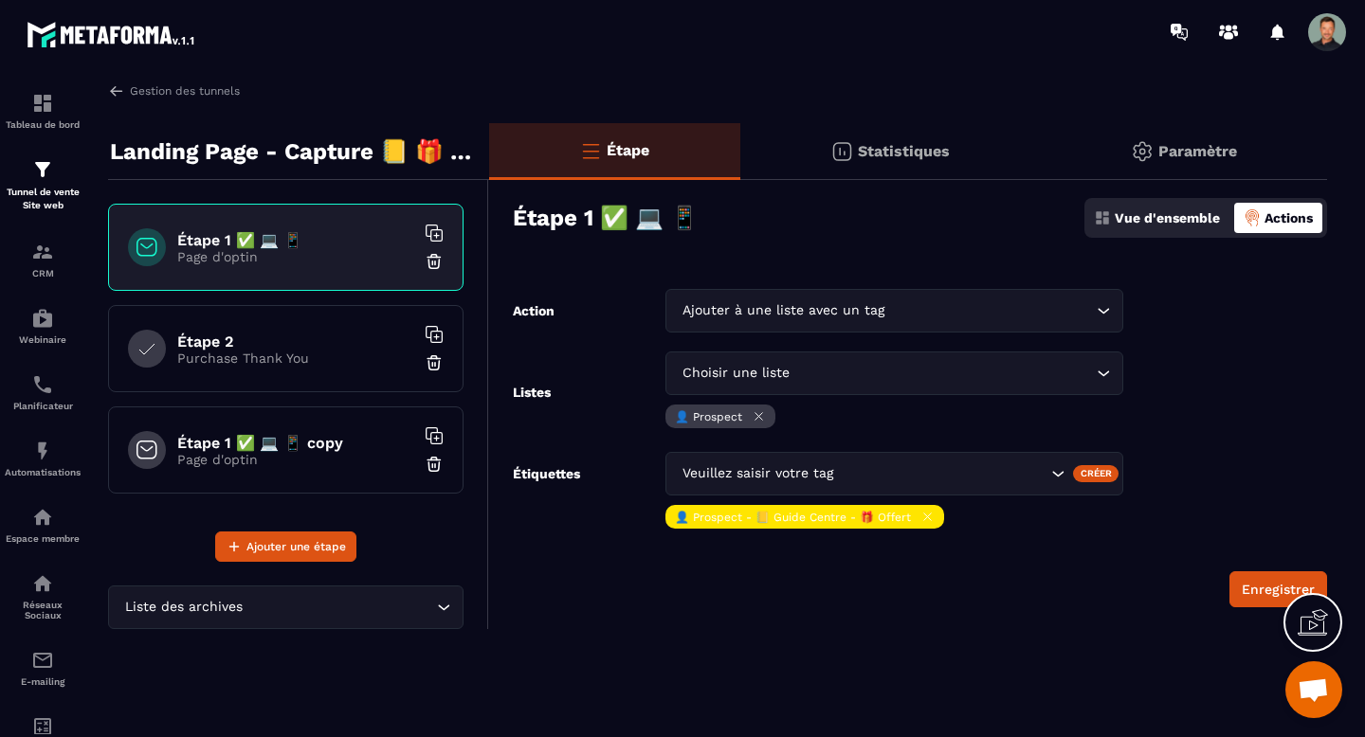
click at [927, 163] on div "Statistiques" at bounding box center [890, 151] width 300 height 57
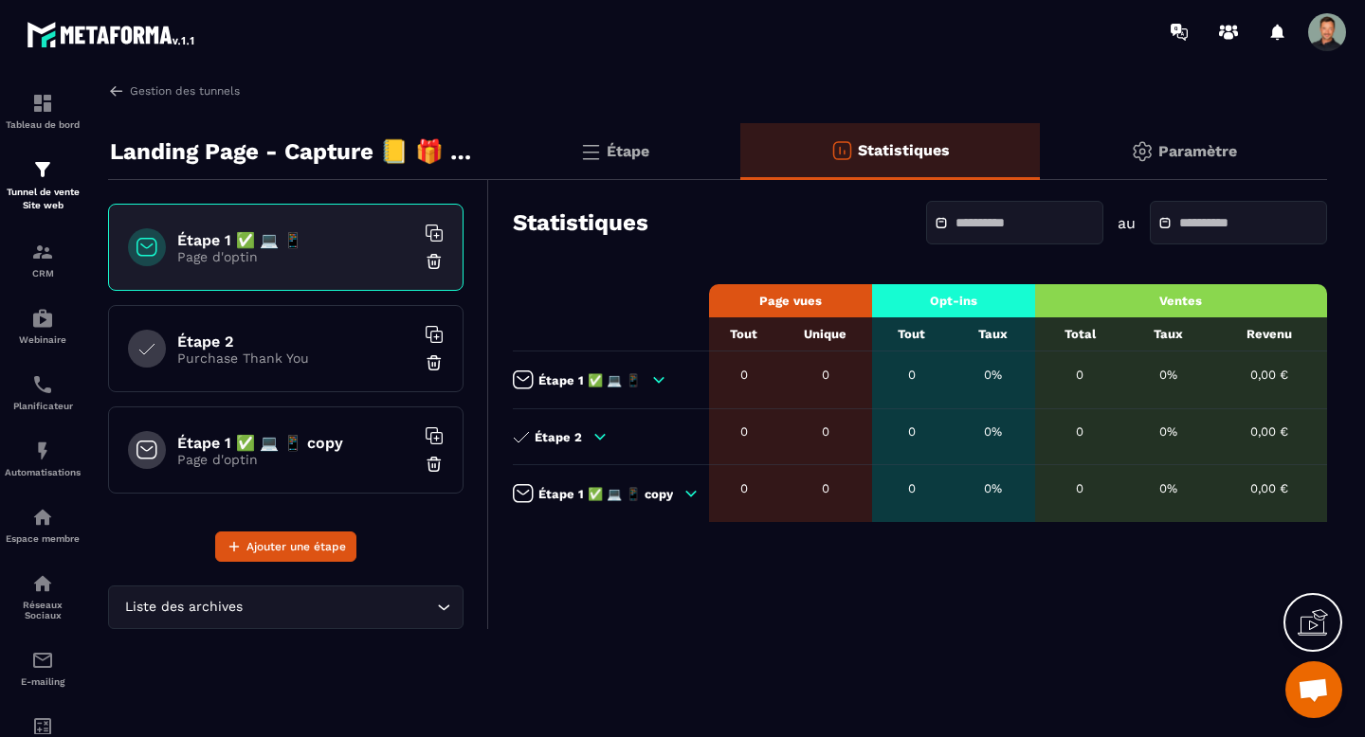
click at [659, 153] on div "Étape" at bounding box center [614, 151] width 251 height 57
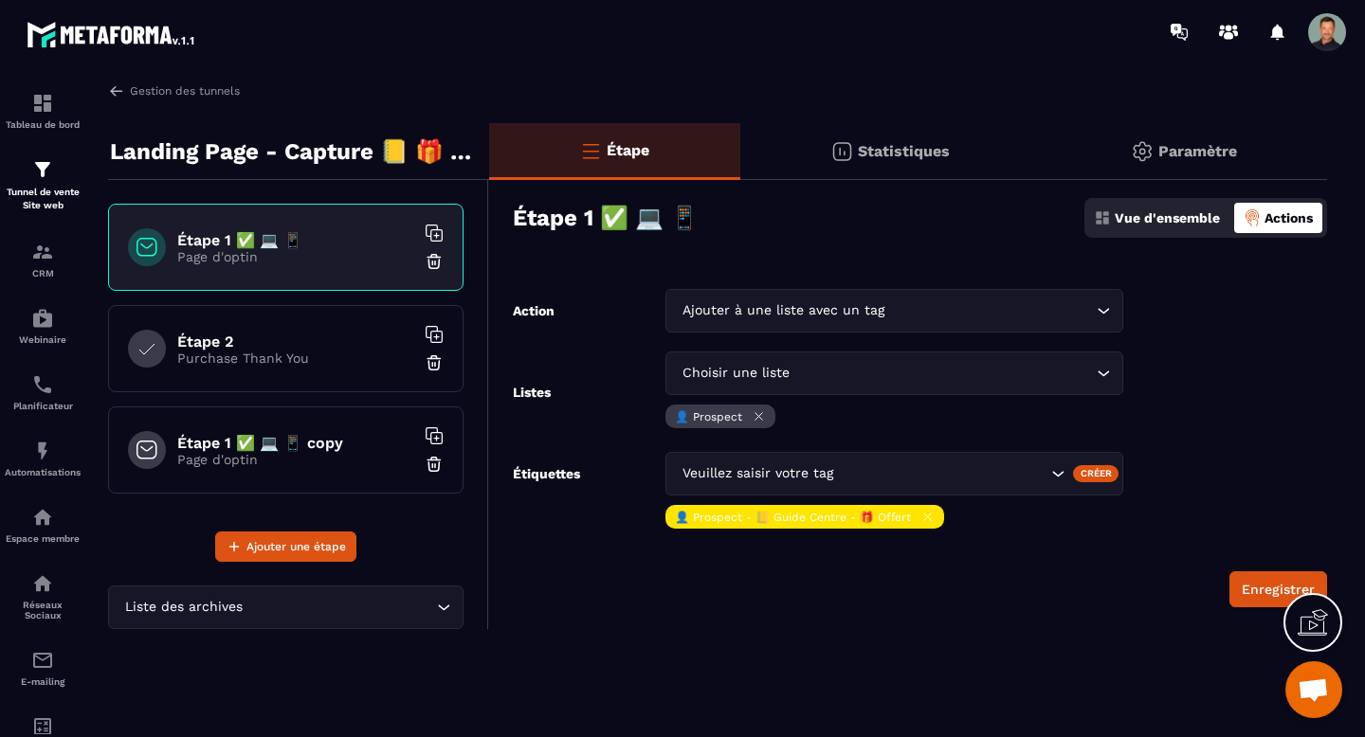
click at [1156, 213] on p "Vue d'ensemble" at bounding box center [1167, 217] width 105 height 15
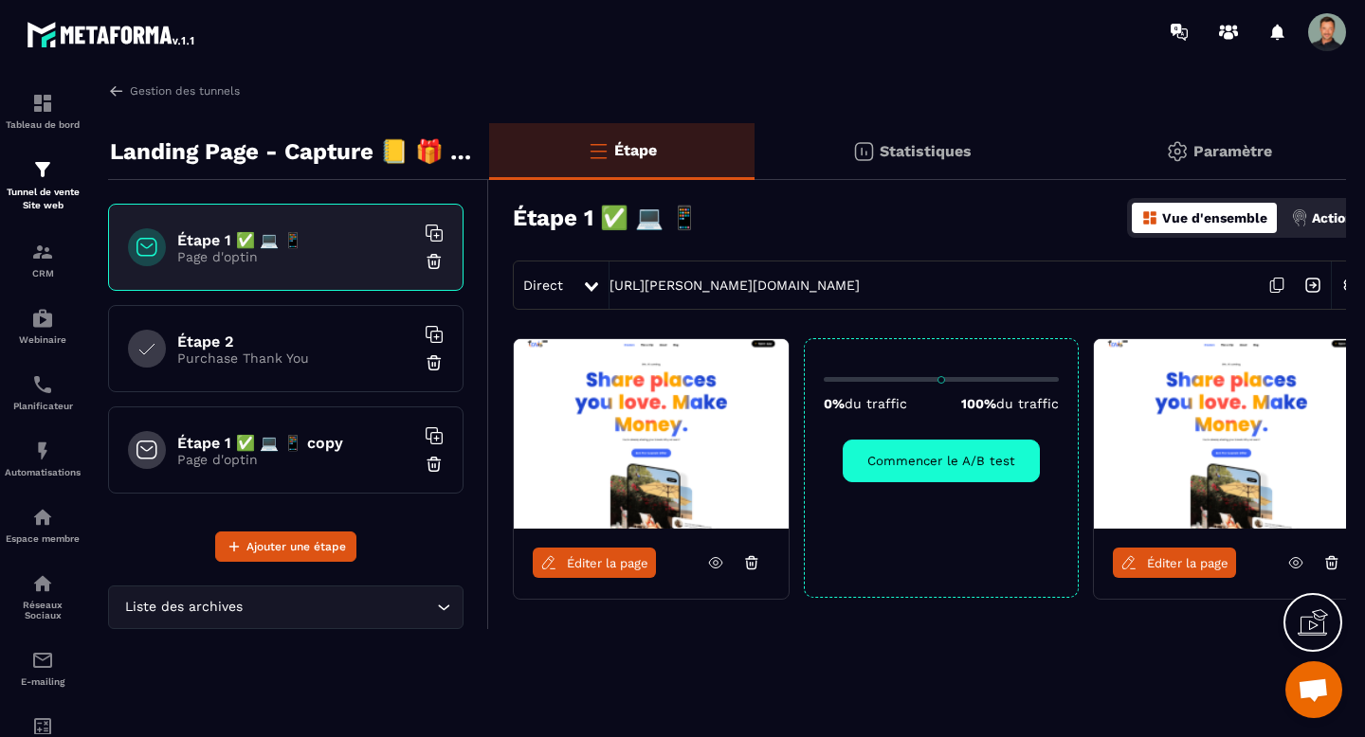
click at [715, 561] on icon at bounding box center [716, 563] width 5 height 5
click at [1293, 568] on icon at bounding box center [1295, 563] width 13 height 10
click at [337, 361] on p "Page d'optin" at bounding box center [295, 358] width 237 height 15
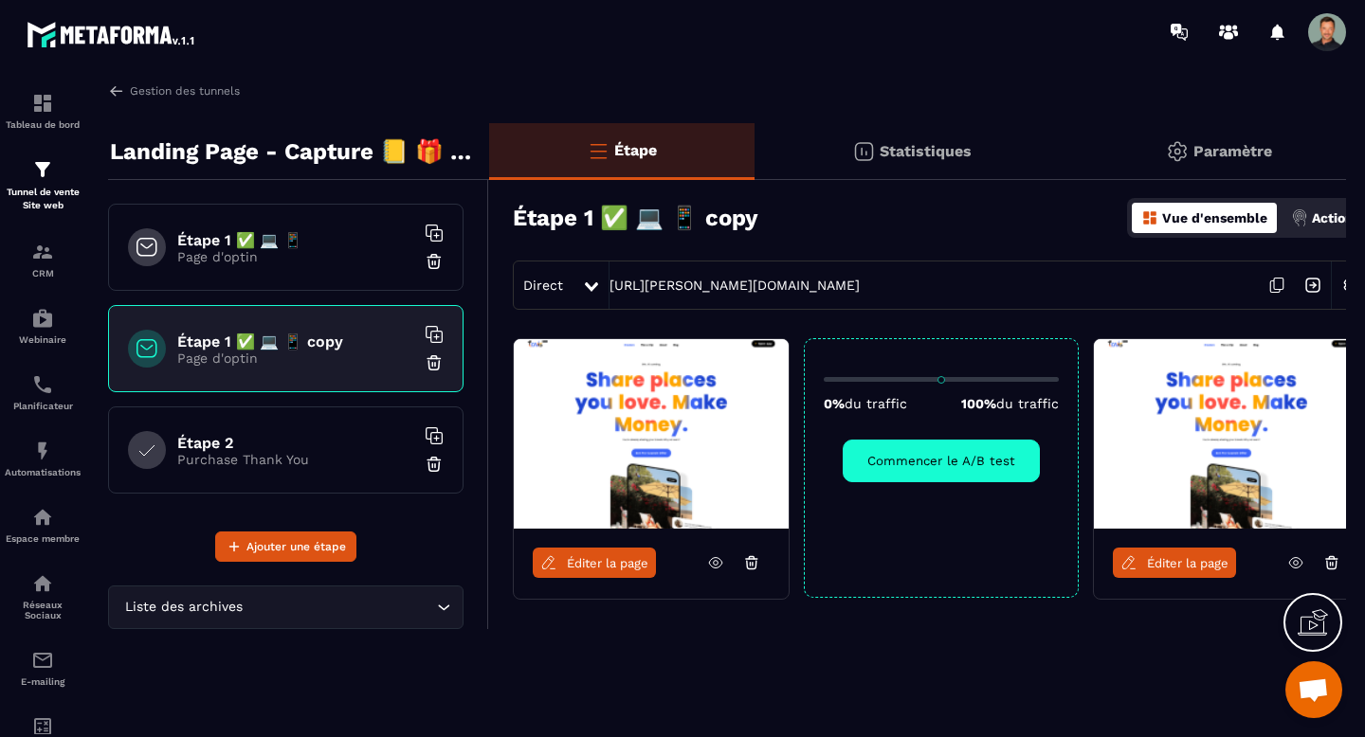
click at [435, 263] on img at bounding box center [434, 261] width 19 height 19
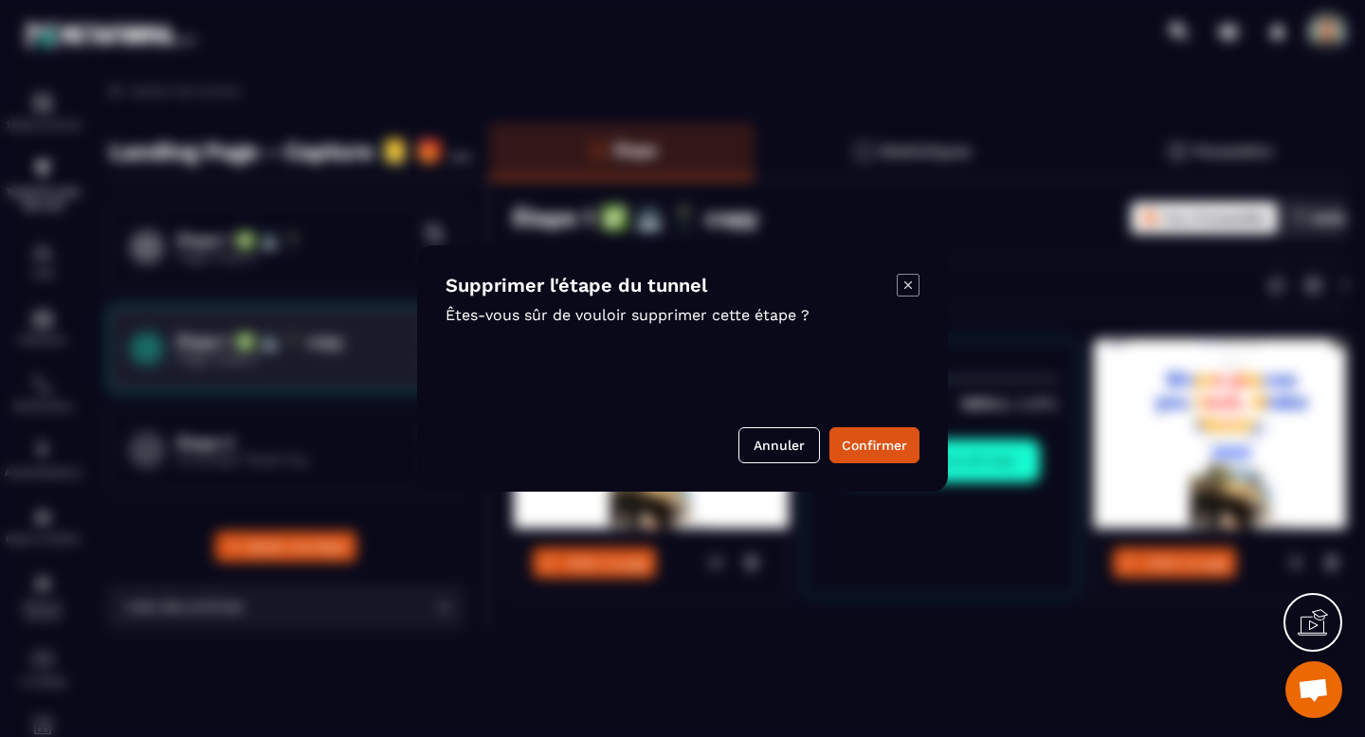
click at [379, 262] on div "Modal window" at bounding box center [682, 368] width 1365 height 737
click at [901, 282] on icon "Modal window" at bounding box center [908, 285] width 23 height 23
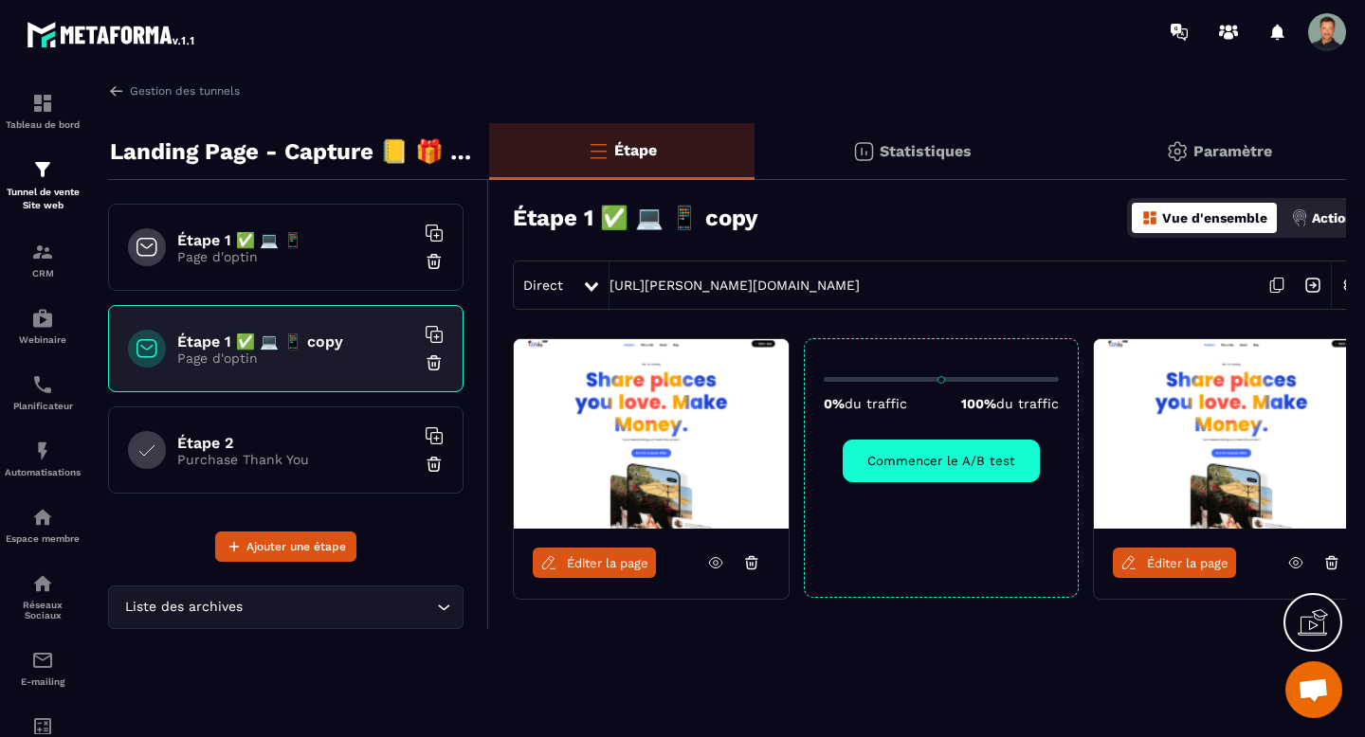
click at [348, 255] on p "Page d'optin" at bounding box center [295, 256] width 237 height 15
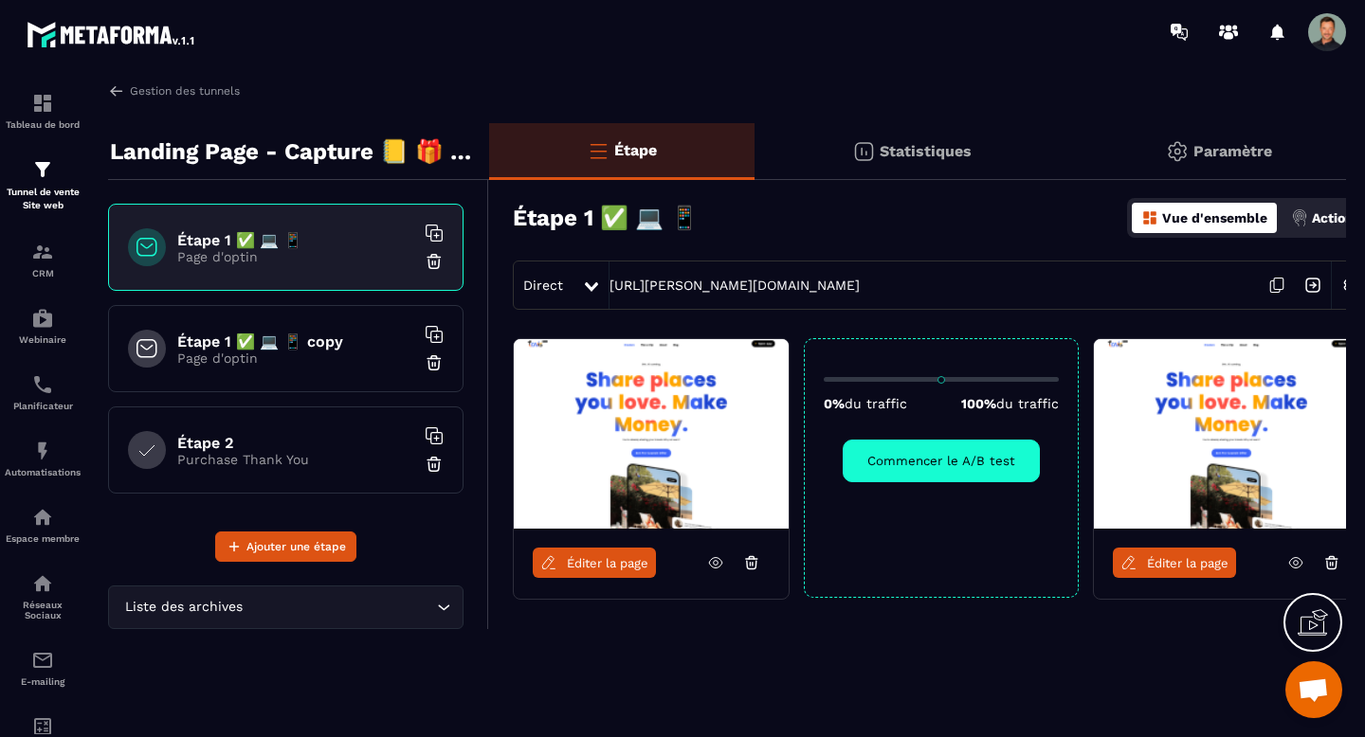
click at [434, 262] on img at bounding box center [434, 261] width 19 height 19
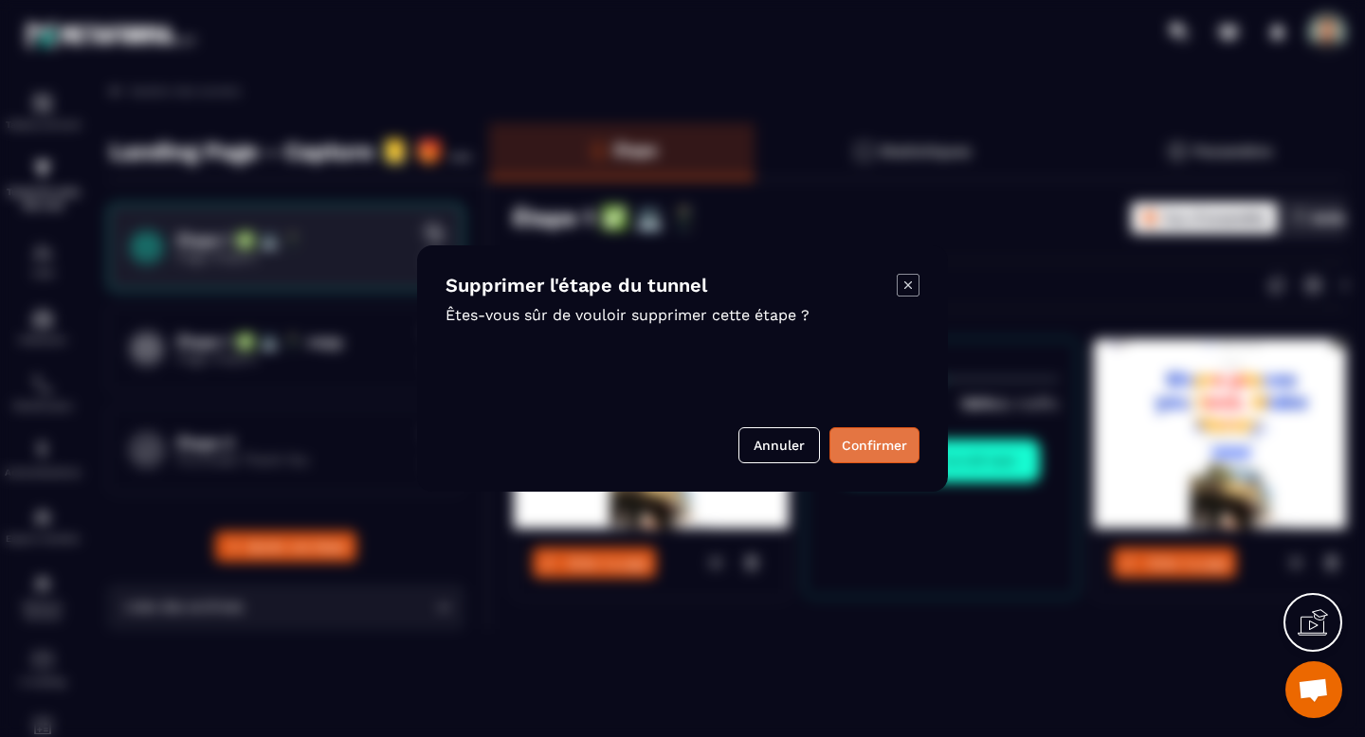
click at [880, 452] on button "Confirmer" at bounding box center [874, 445] width 90 height 36
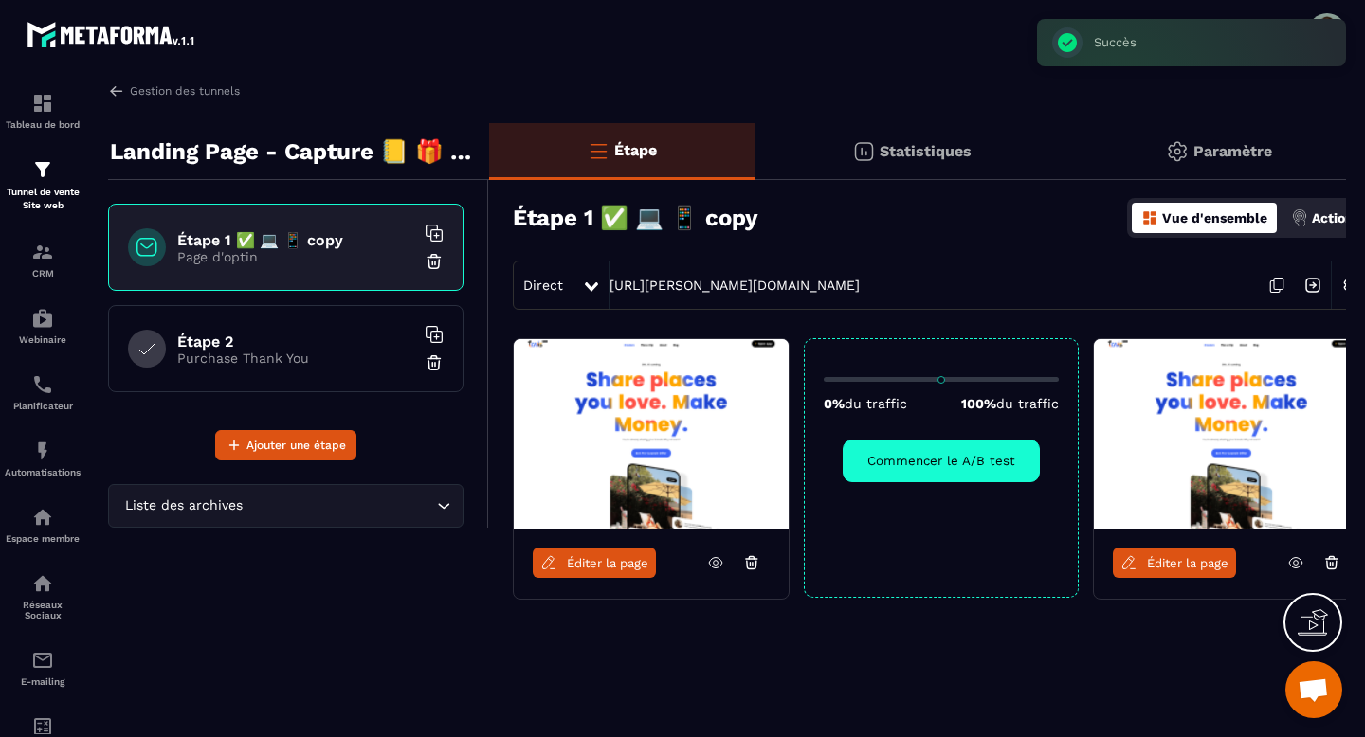
click at [721, 564] on icon at bounding box center [715, 562] width 17 height 17
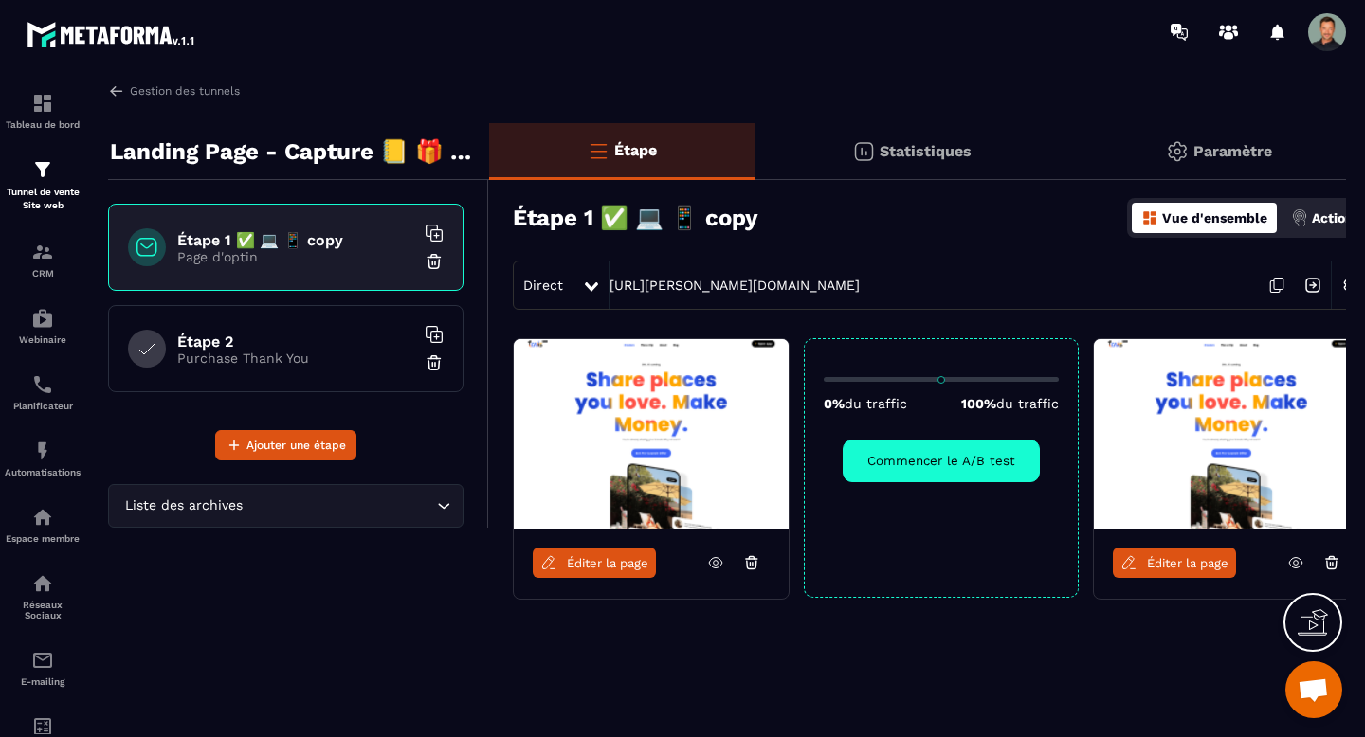
click at [749, 561] on icon at bounding box center [751, 562] width 17 height 17
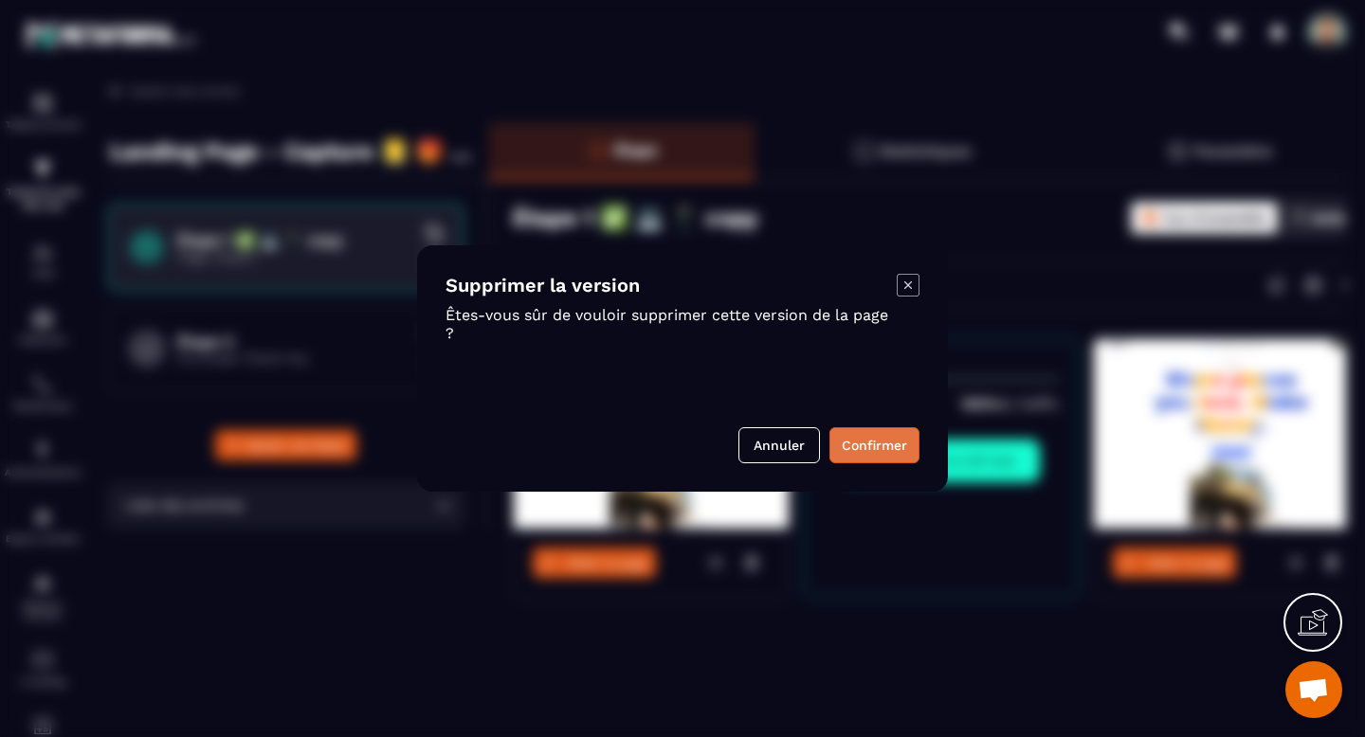
click at [853, 463] on button "Confirmer" at bounding box center [874, 445] width 90 height 36
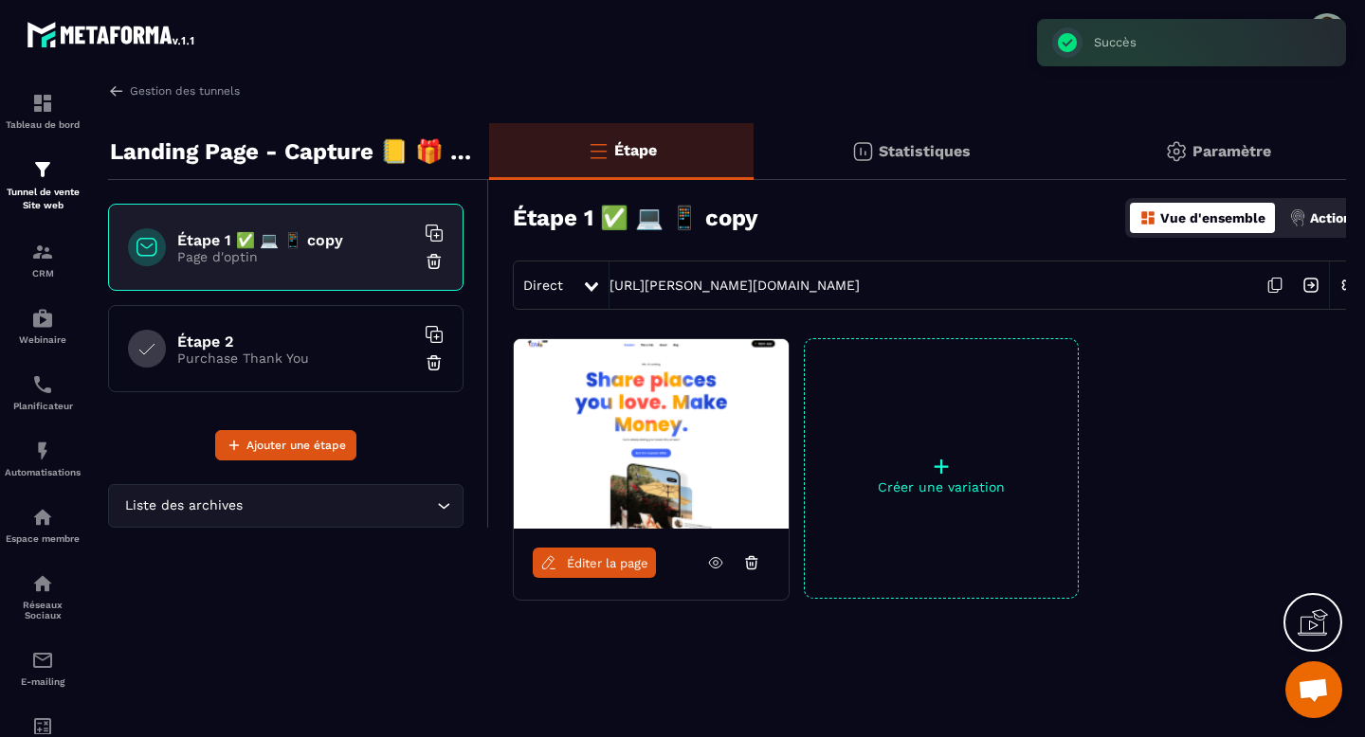
click at [608, 571] on link "Éditer la page" at bounding box center [594, 563] width 123 height 30
